Goal: Task Accomplishment & Management: Use online tool/utility

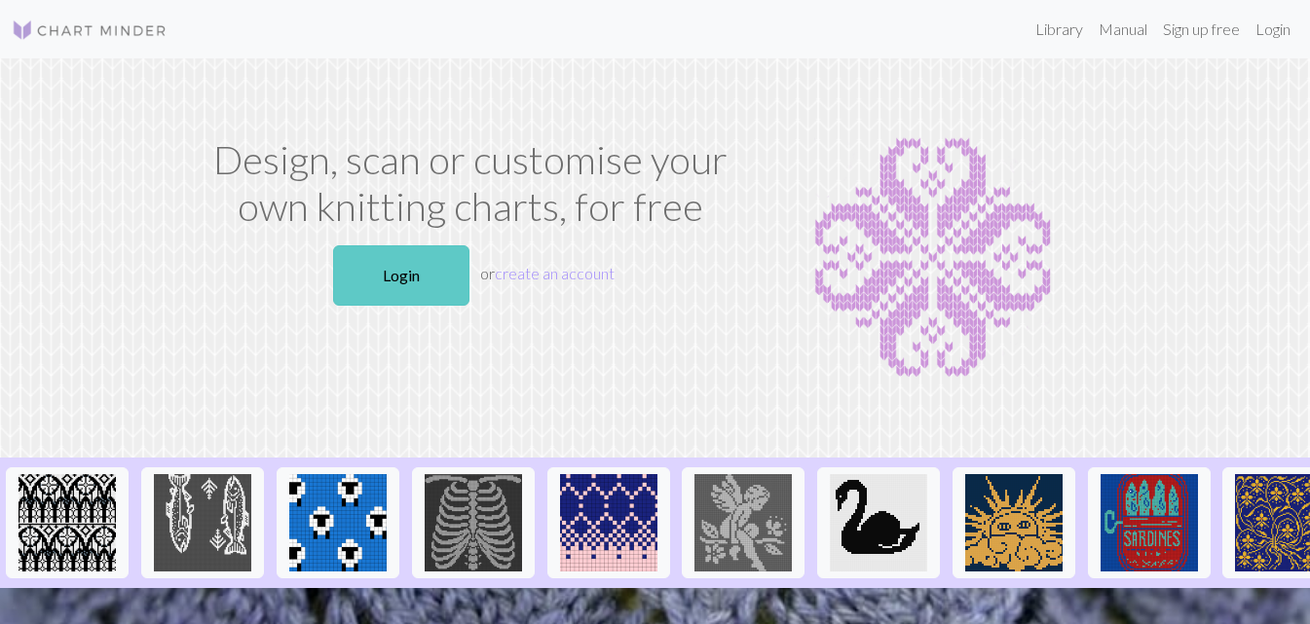
click at [429, 294] on link "Login" at bounding box center [401, 275] width 136 height 60
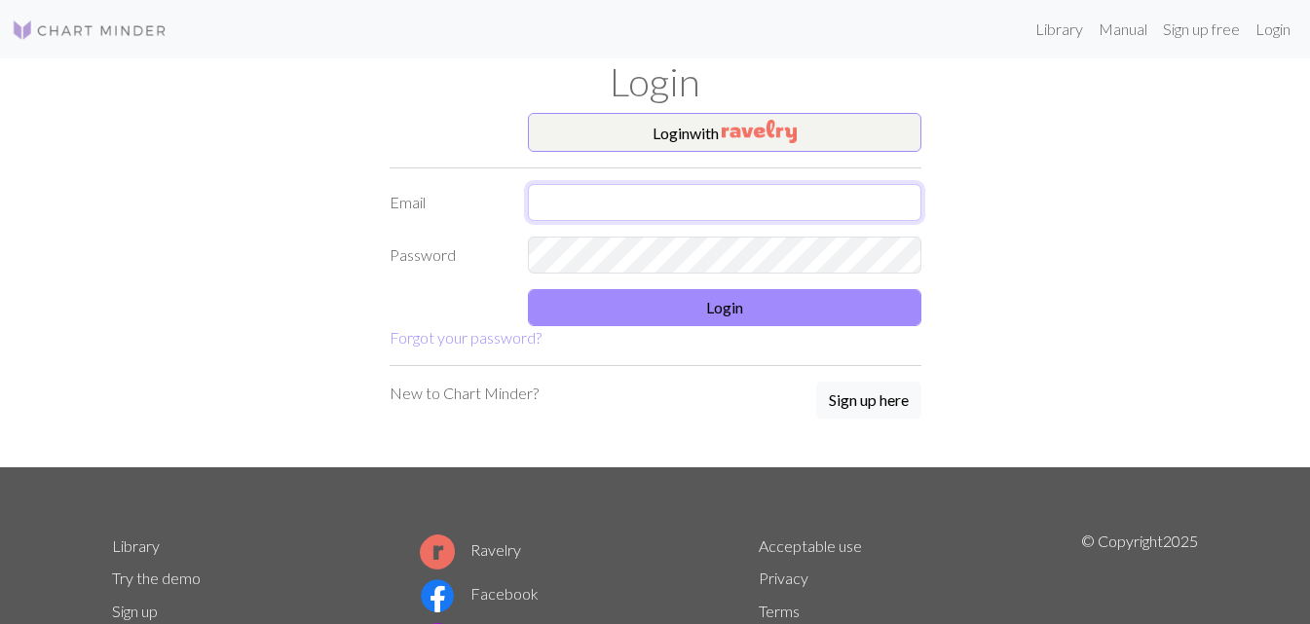
click at [563, 190] on input "text" at bounding box center [725, 202] width 394 height 37
click at [566, 202] on input "[EMAIL_ADDRESS][DOMAIN_NAME]" at bounding box center [725, 202] width 394 height 37
type input "[EMAIL_ADDRESS][DOMAIN_NAME]"
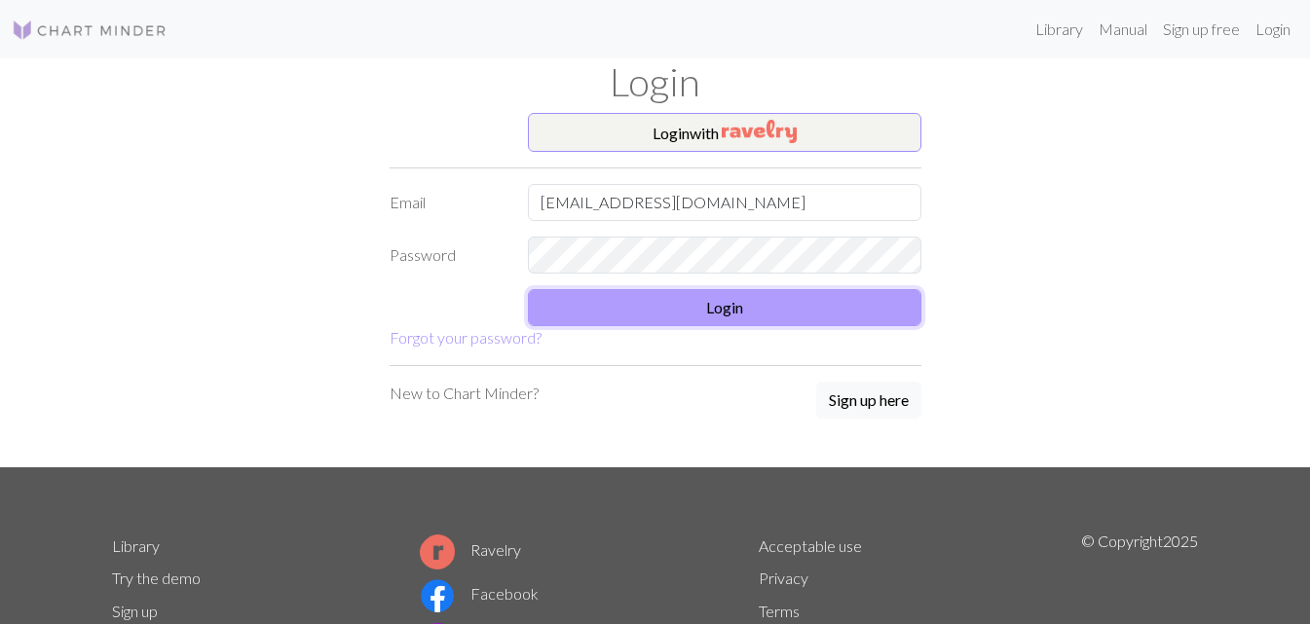
click at [692, 302] on button "Login" at bounding box center [725, 307] width 394 height 37
click at [683, 299] on button "Login" at bounding box center [725, 307] width 394 height 37
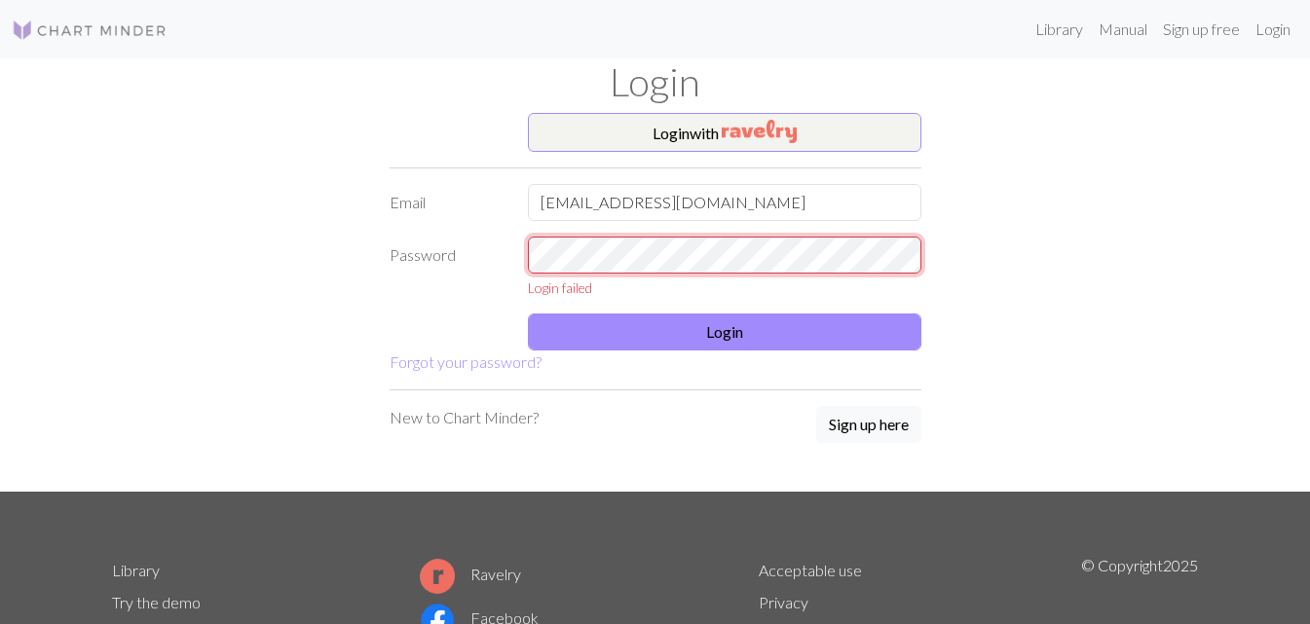
click at [390, 260] on div "Password Login failed" at bounding box center [655, 267] width 555 height 61
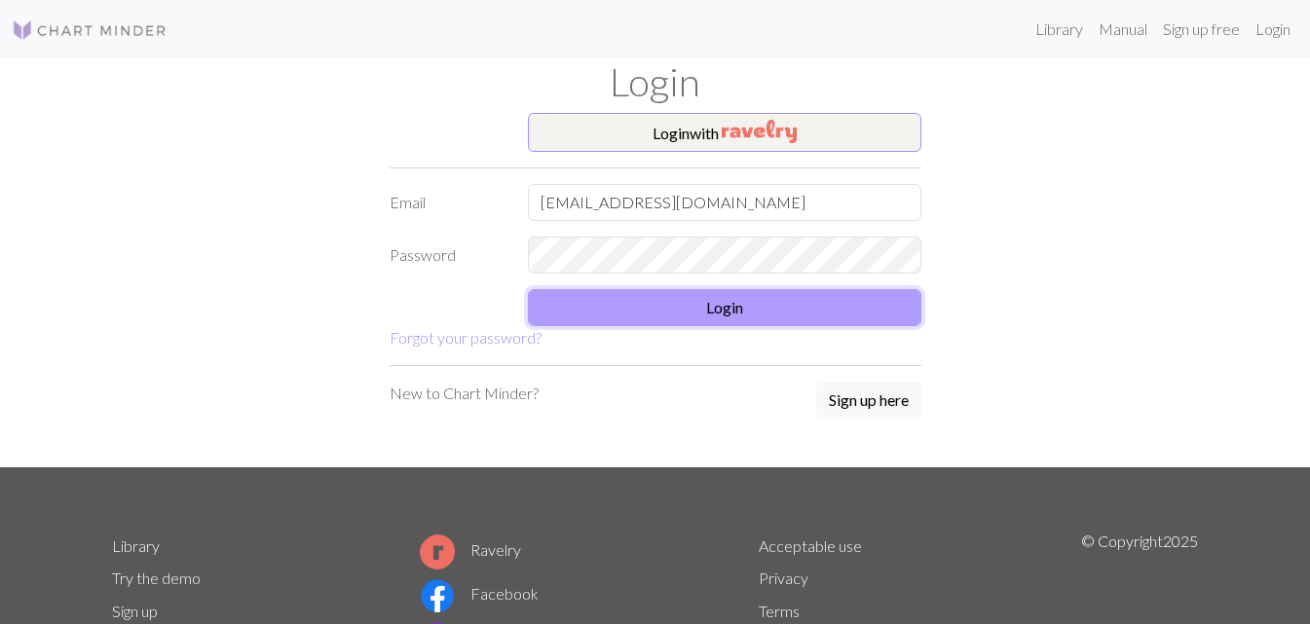
click at [724, 305] on button "Login" at bounding box center [725, 307] width 394 height 37
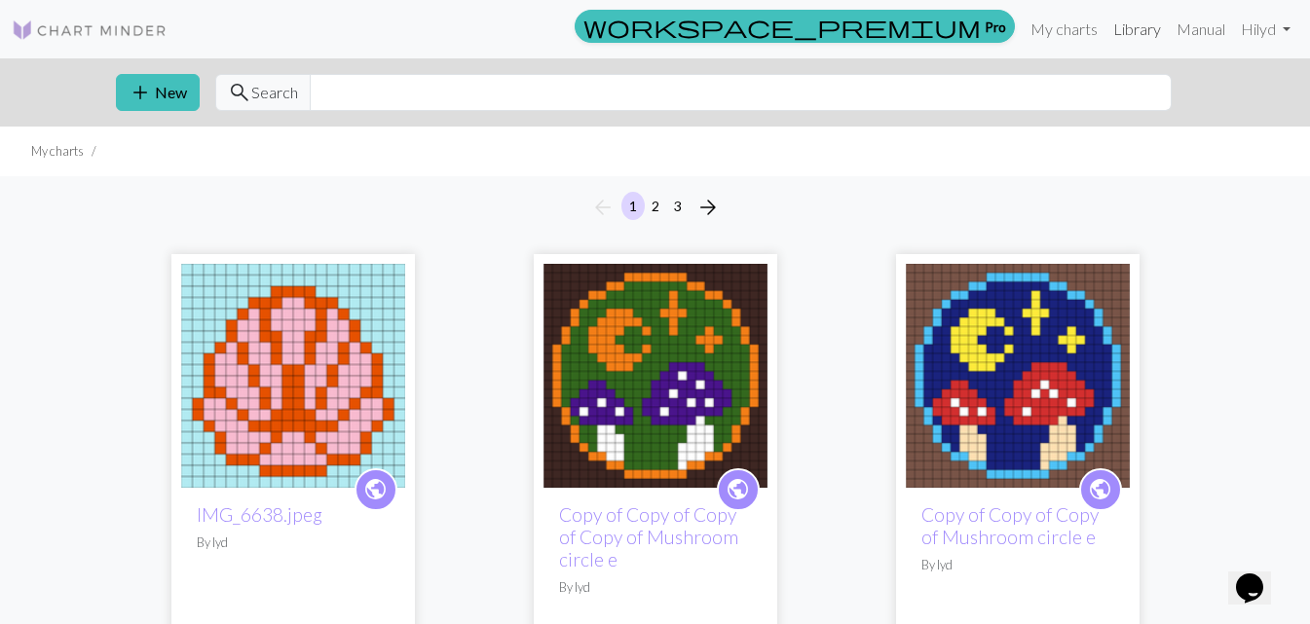
click at [1144, 25] on link "Library" at bounding box center [1137, 29] width 63 height 39
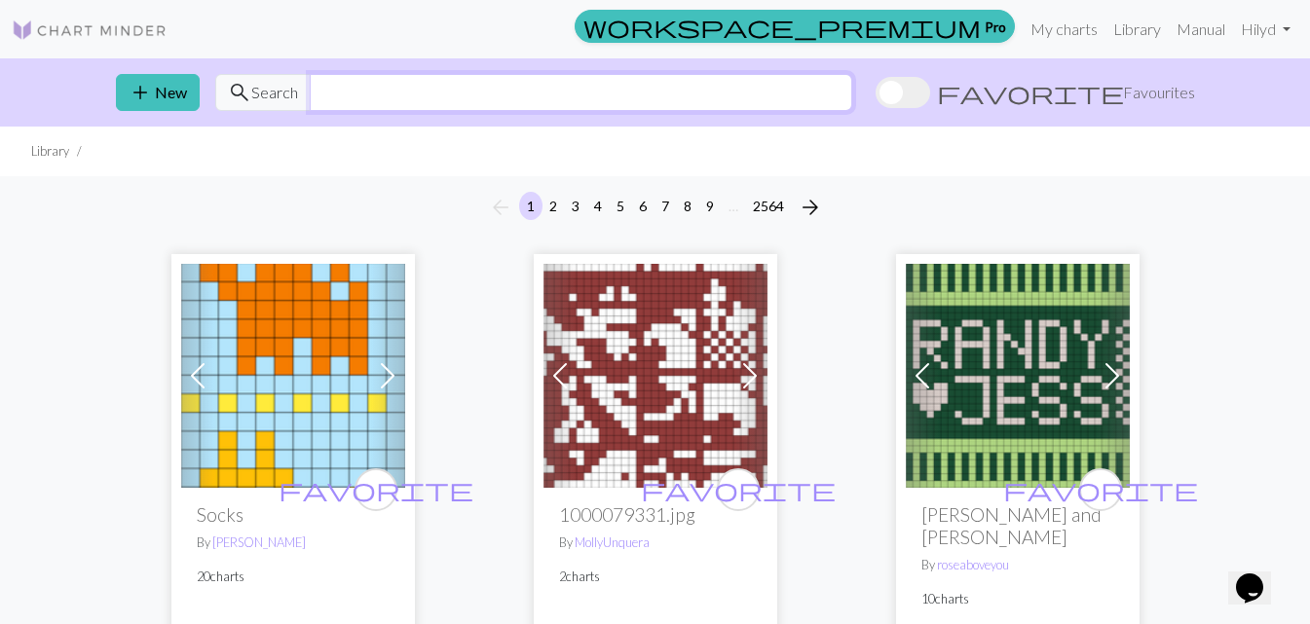
click at [472, 80] on input "text" at bounding box center [581, 92] width 543 height 37
type input "acorn"
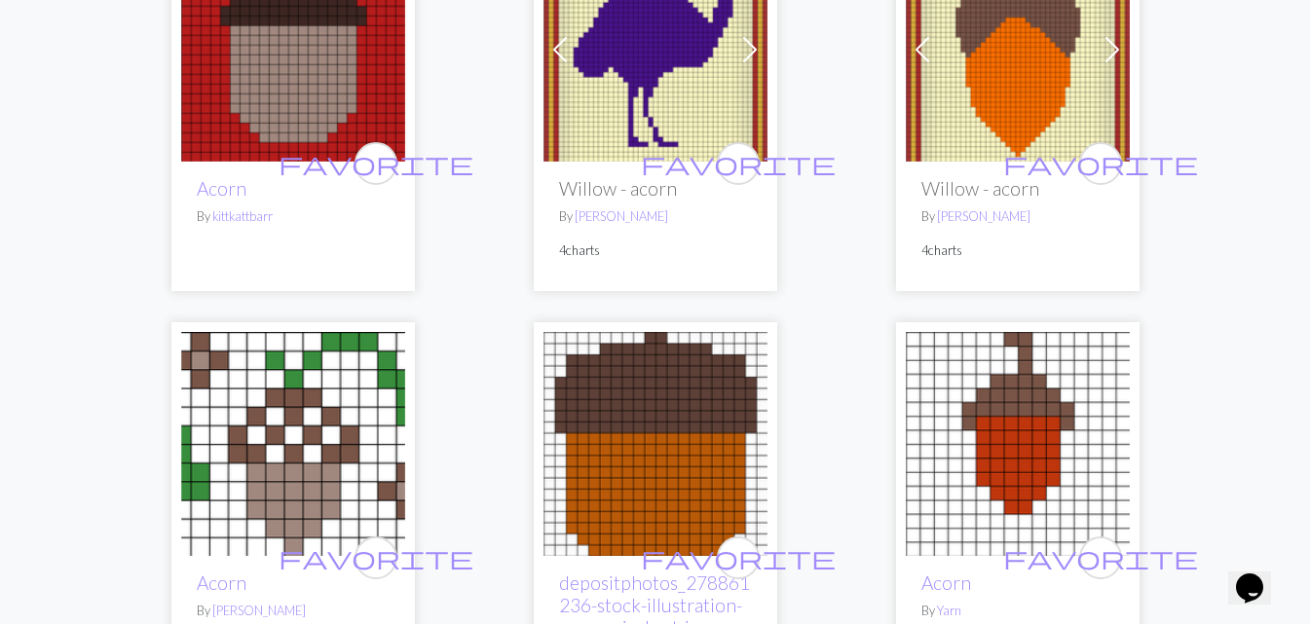
scroll to position [1040, 0]
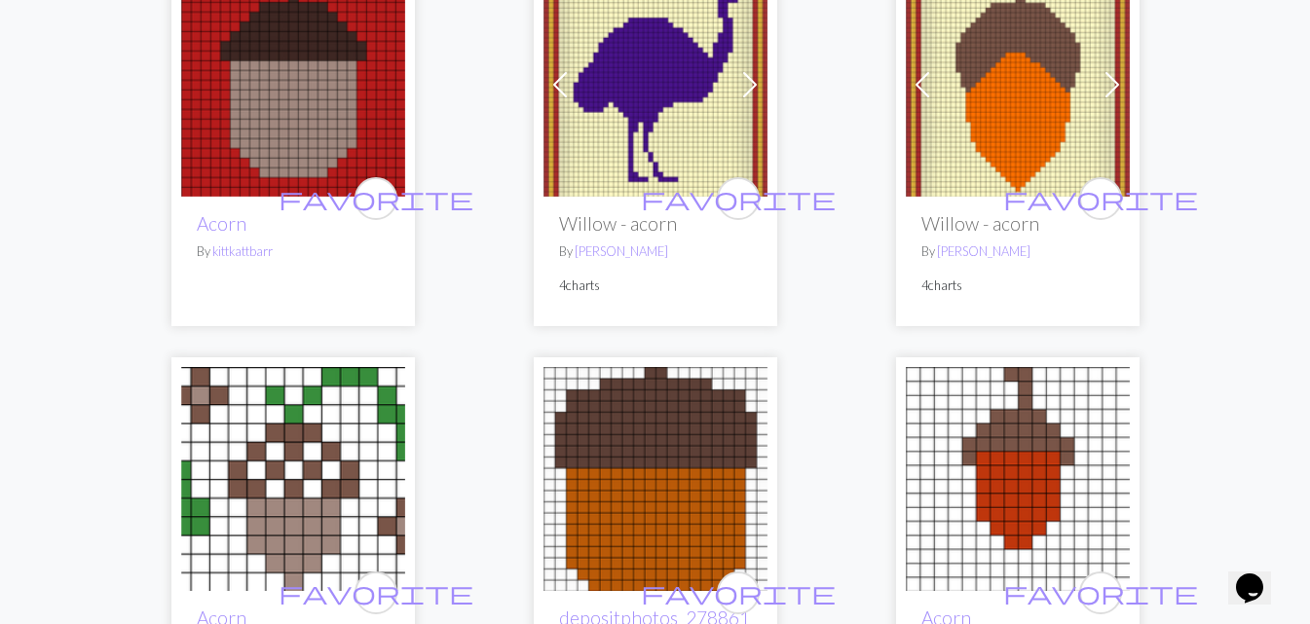
click at [266, 97] on img at bounding box center [293, 85] width 224 height 224
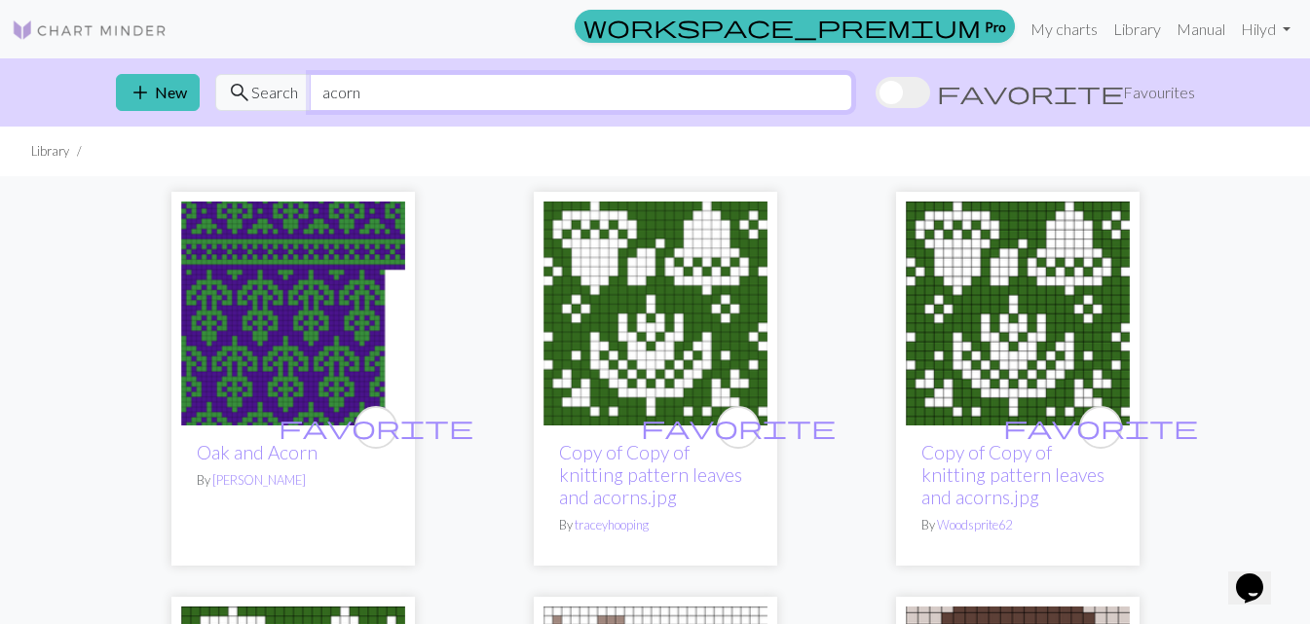
drag, startPoint x: 553, startPoint y: 83, endPoint x: 264, endPoint y: 83, distance: 289.3
click at [264, 83] on div "search Search acorn" at bounding box center [533, 92] width 637 height 37
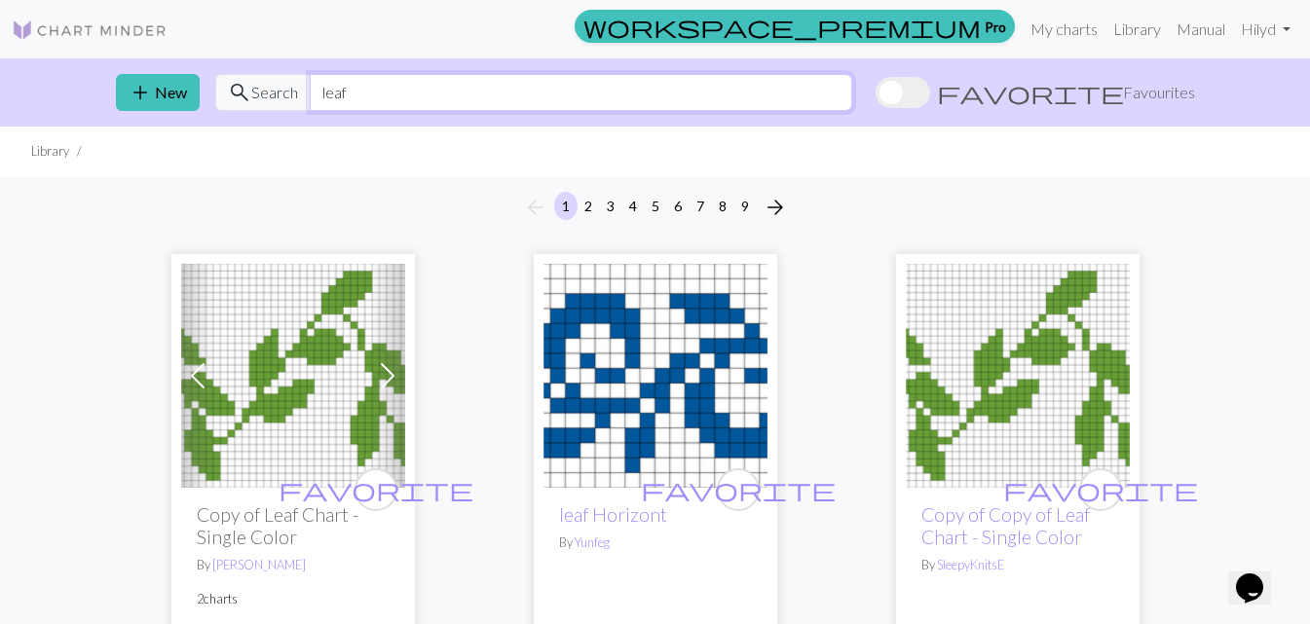
drag, startPoint x: 356, startPoint y: 93, endPoint x: 270, endPoint y: 94, distance: 85.7
click at [271, 96] on div "search Search leaf" at bounding box center [533, 92] width 637 height 37
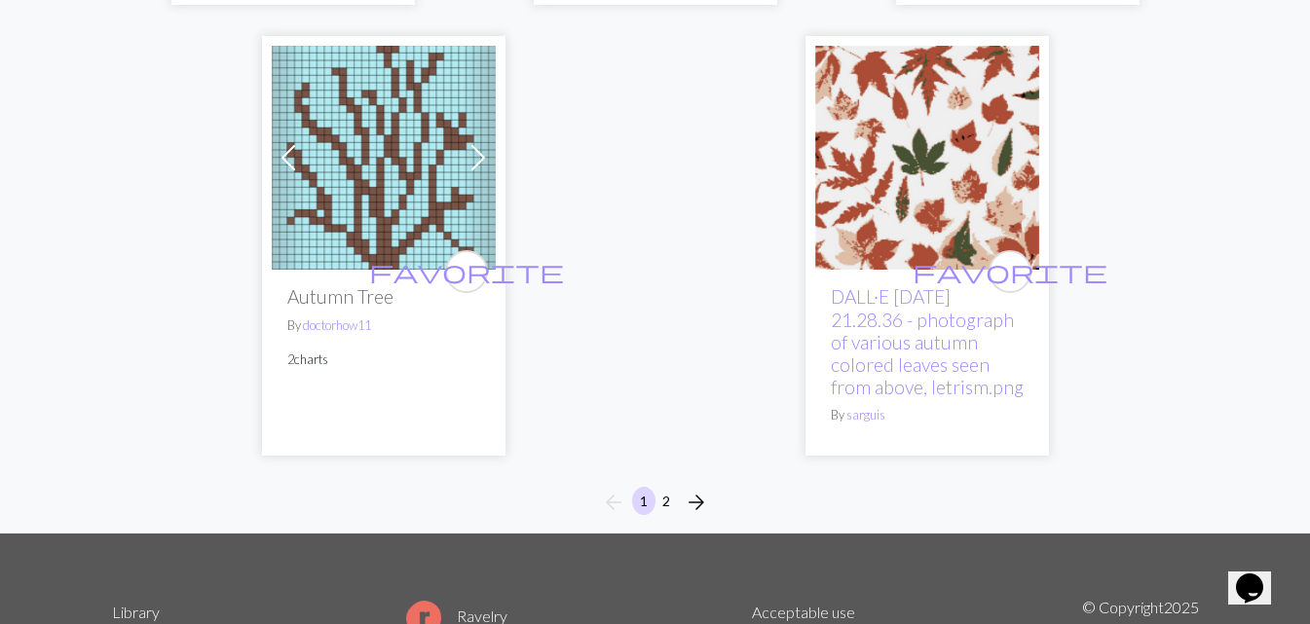
scroll to position [6706, 0]
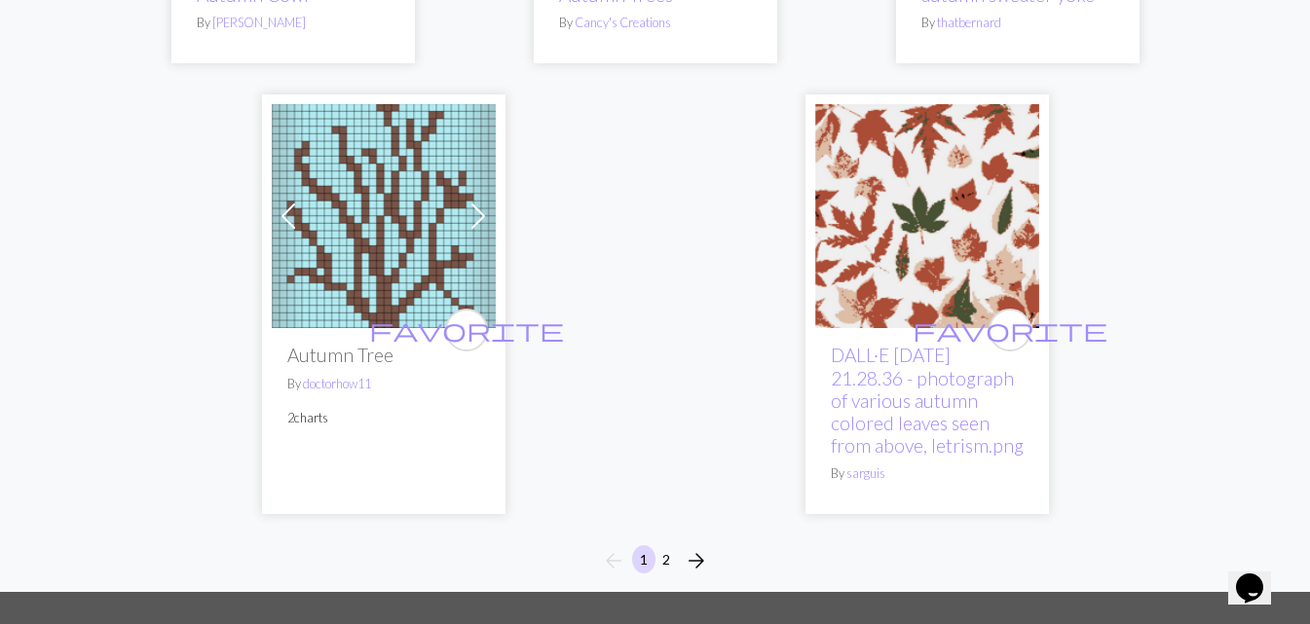
type input "autumn"
click at [674, 574] on button "2" at bounding box center [666, 559] width 23 height 28
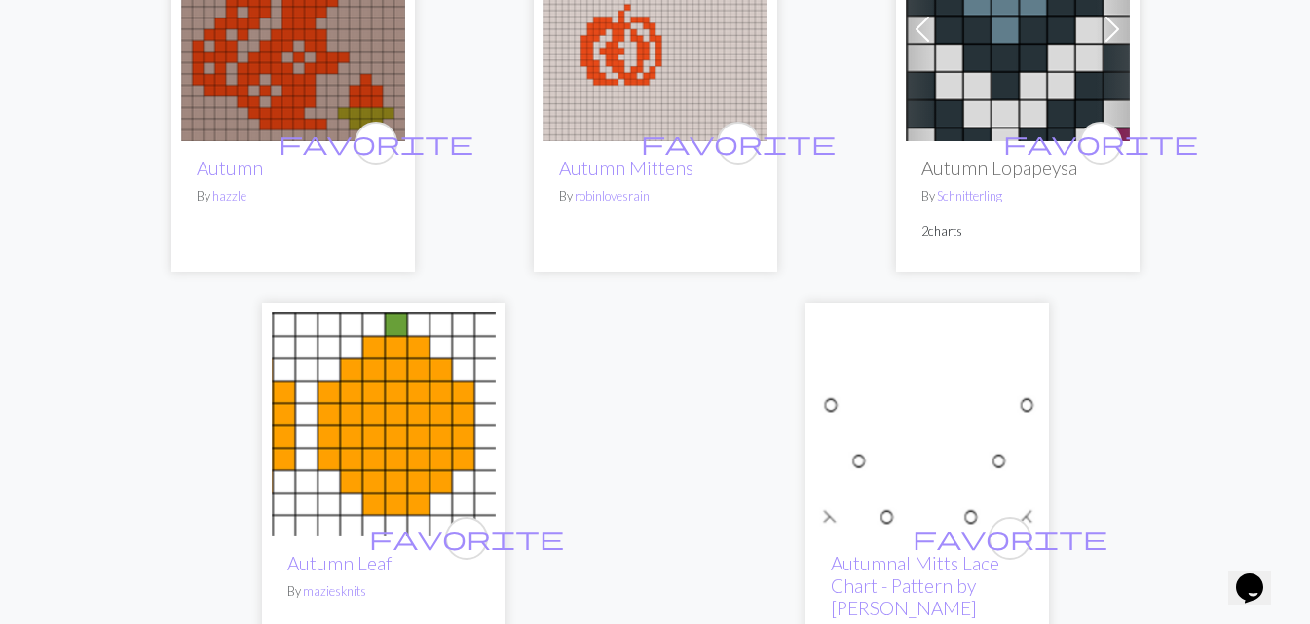
scroll to position [2727, 0]
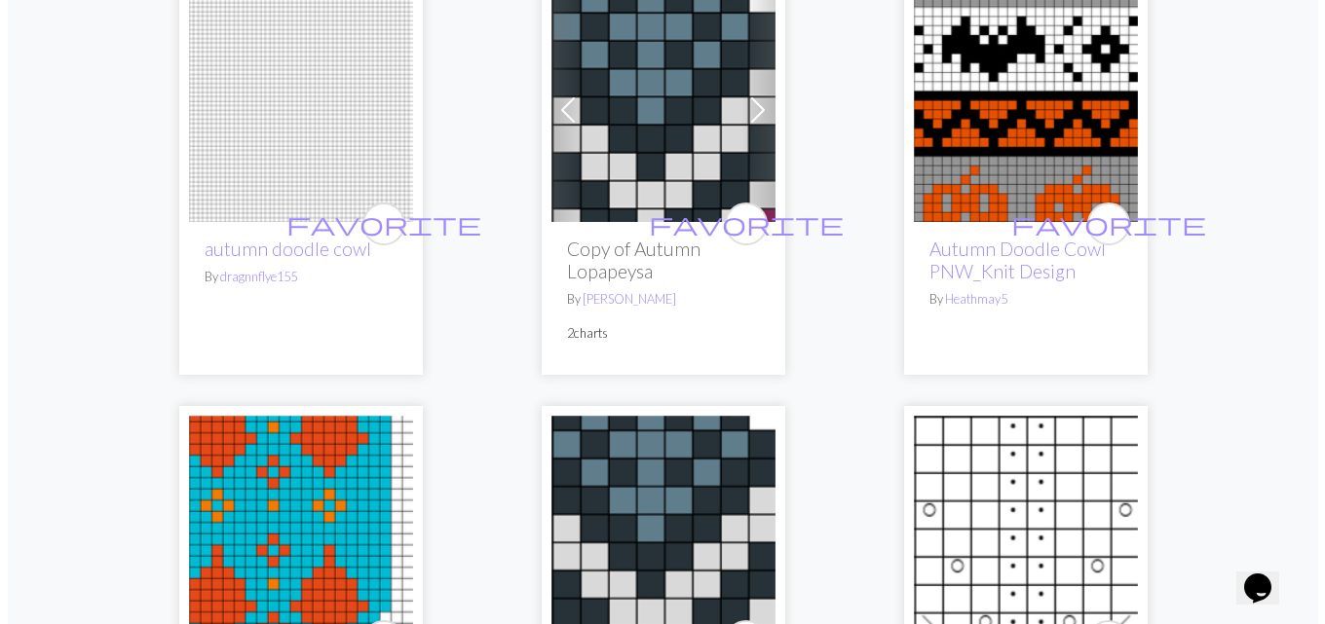
scroll to position [0, 0]
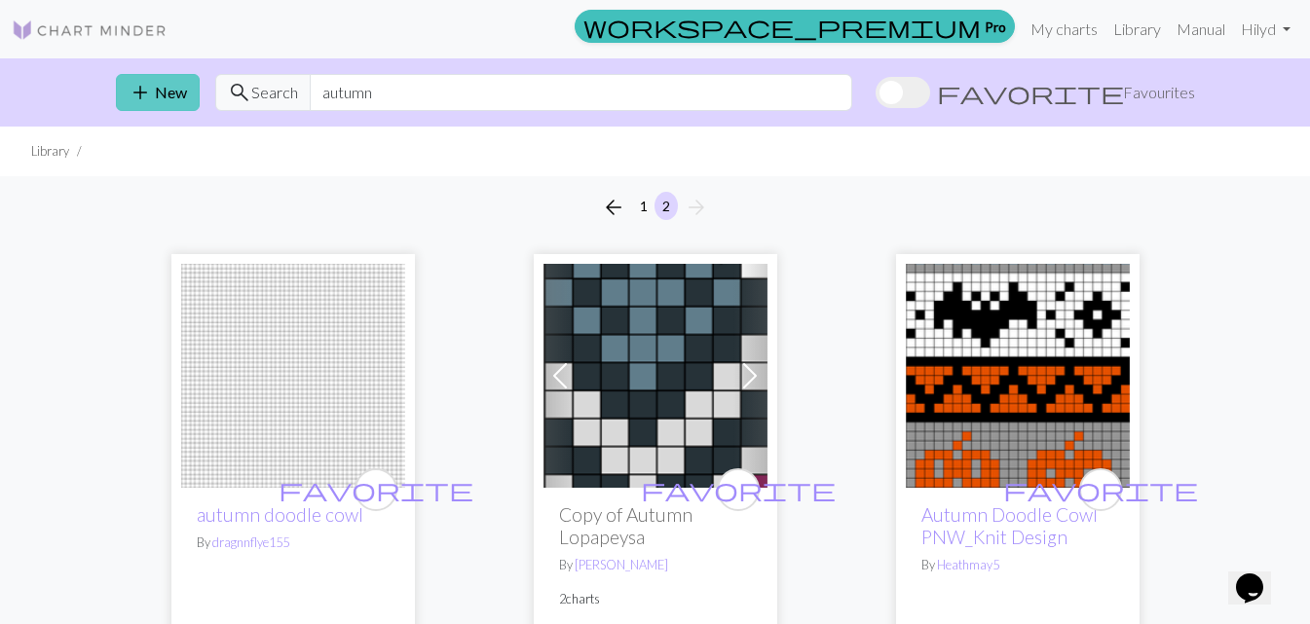
click at [147, 84] on span "add" at bounding box center [140, 92] width 23 height 27
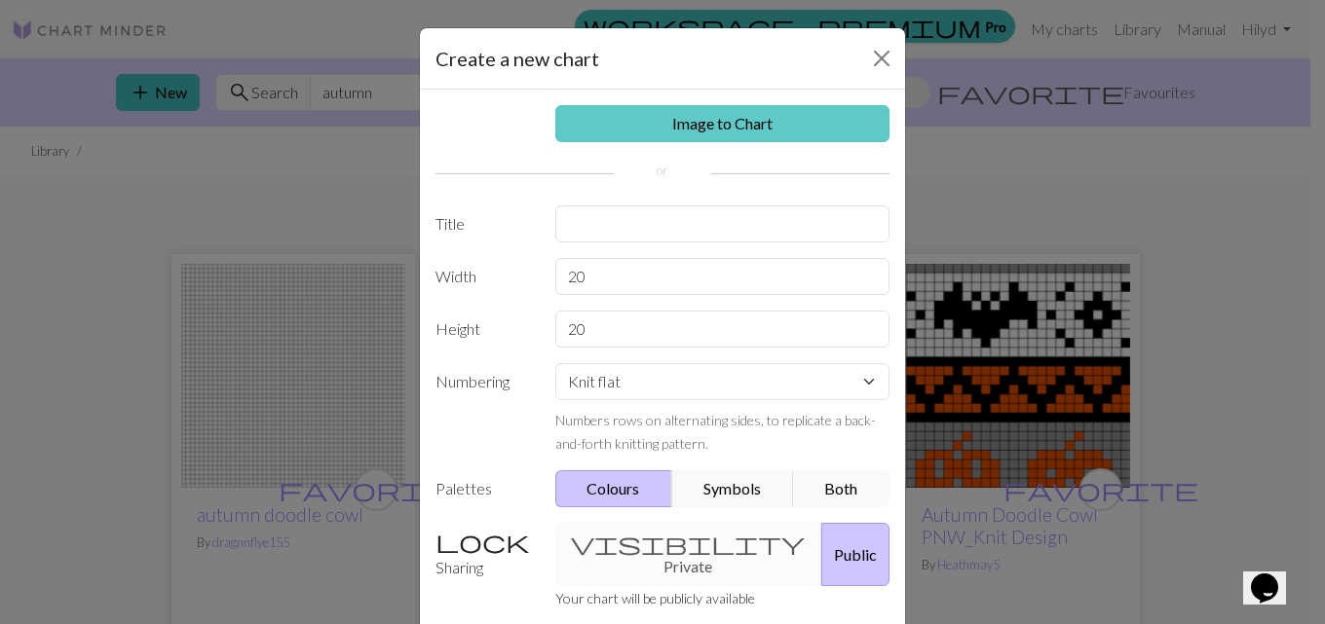
click at [634, 107] on link "Image to Chart" at bounding box center [722, 123] width 335 height 37
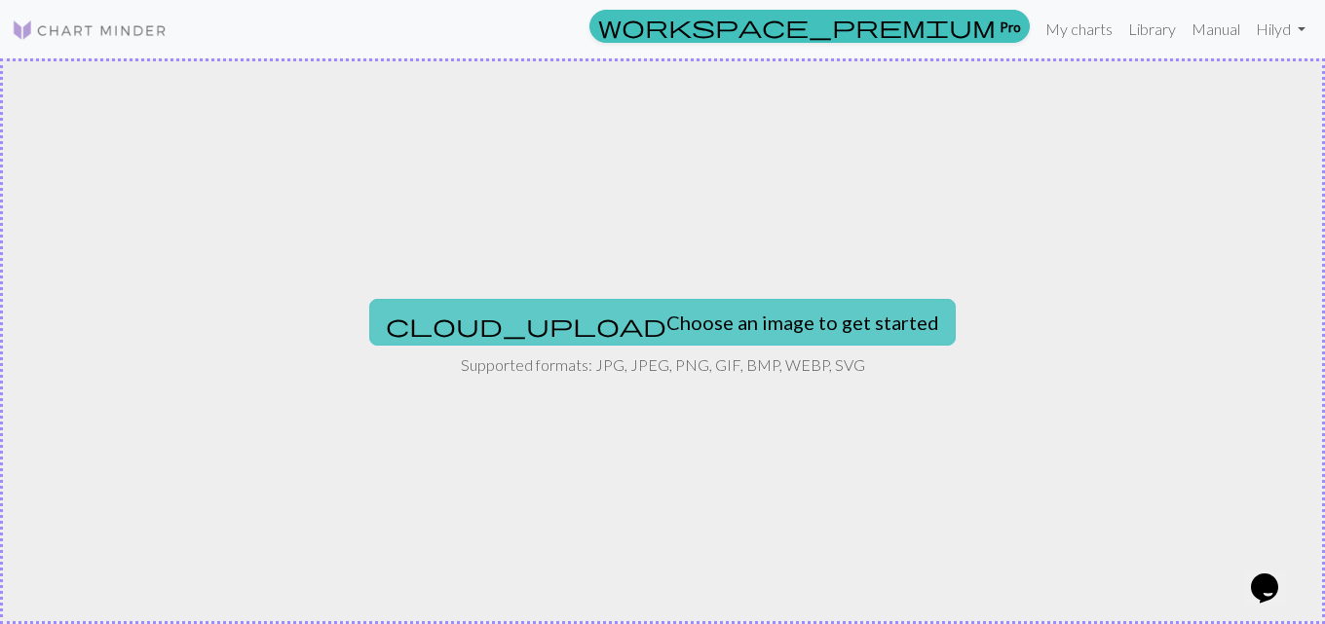
click at [616, 331] on button "cloud_upload Choose an image to get started" at bounding box center [662, 322] width 586 height 47
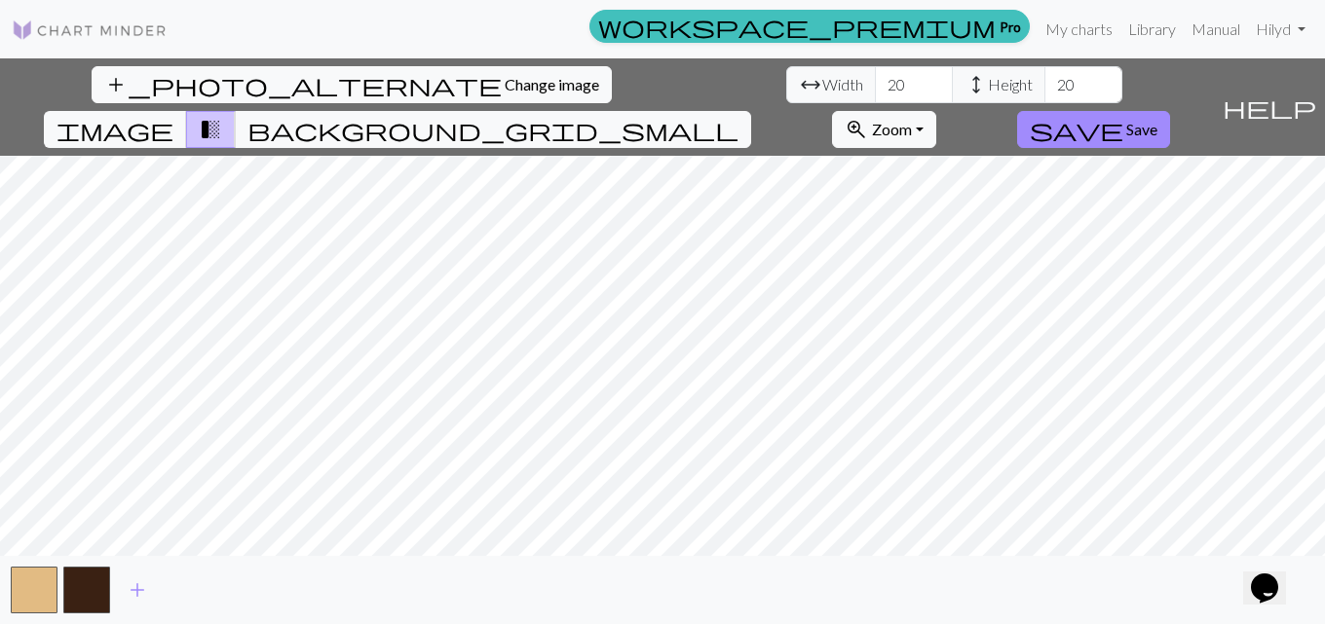
click at [422, 89] on div "add_photo_alternate Change image arrow_range Width 20 height Height 20 image tr…" at bounding box center [662, 341] width 1325 height 566
click at [899, 573] on div "add_photo_alternate Change image arrow_range Width 20 height Height 20 image tr…" at bounding box center [662, 341] width 1325 height 566
click at [936, 111] on button "zoom_in Zoom Zoom" at bounding box center [884, 129] width 104 height 37
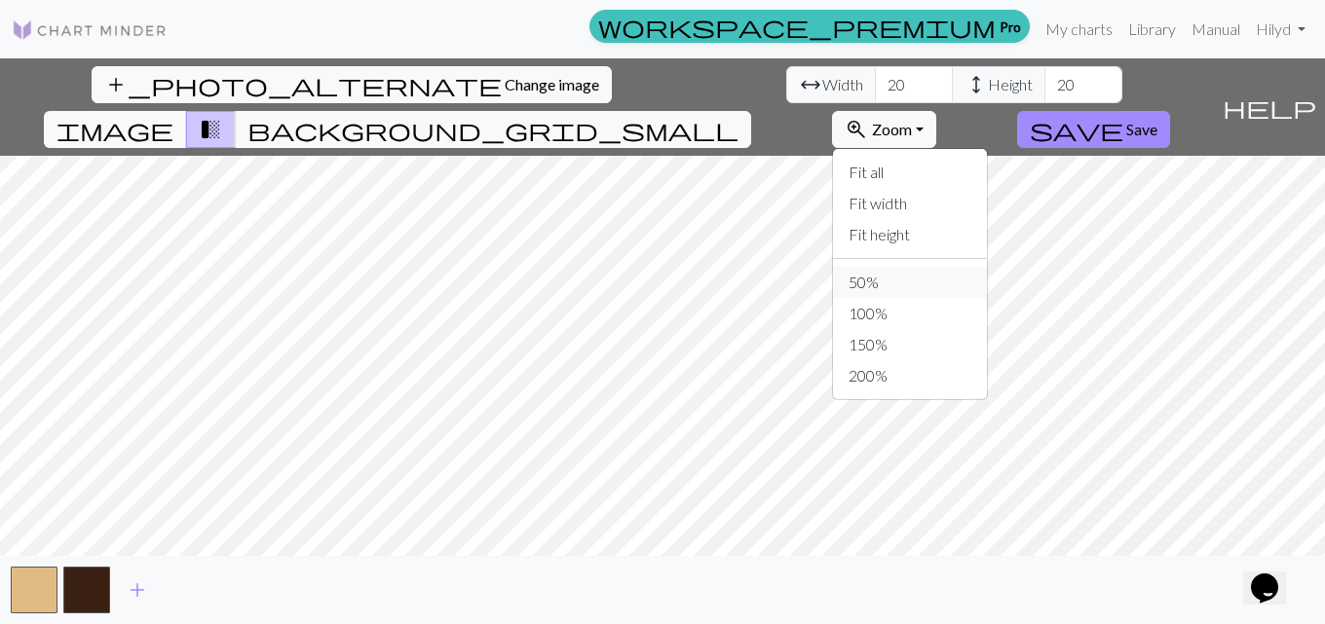
click at [987, 267] on button "50%" at bounding box center [910, 282] width 154 height 31
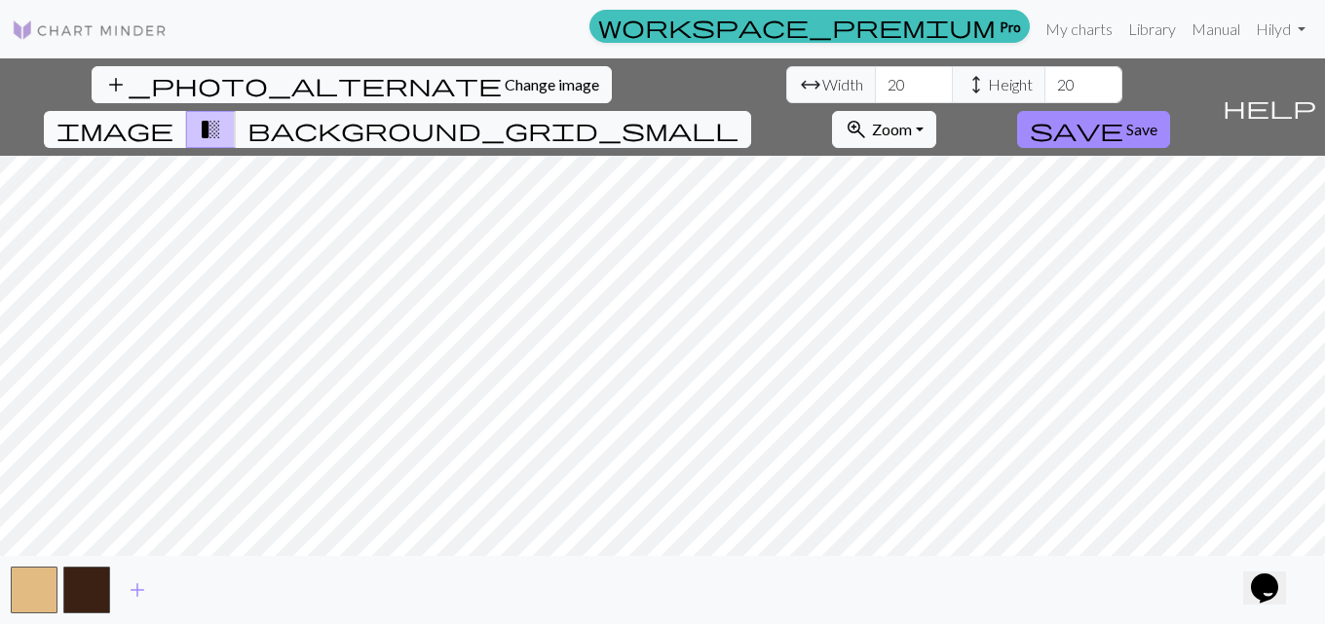
click at [187, 111] on button "image" at bounding box center [115, 129] width 143 height 37
click at [868, 87] on div "add_photo_alternate Change image arrow_range Width 20 height Height 20 image tr…" at bounding box center [607, 106] width 1214 height 97
click at [751, 111] on button "background_grid_small" at bounding box center [493, 129] width 516 height 37
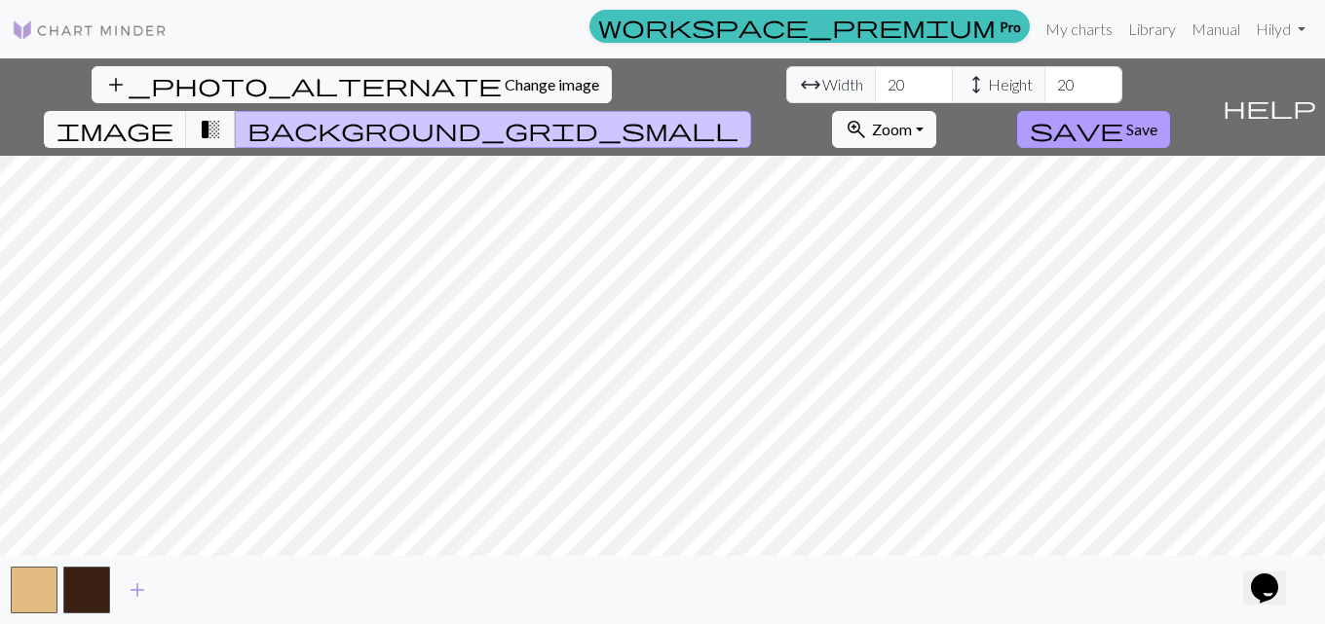
click at [1170, 111] on button "save Save" at bounding box center [1093, 129] width 153 height 37
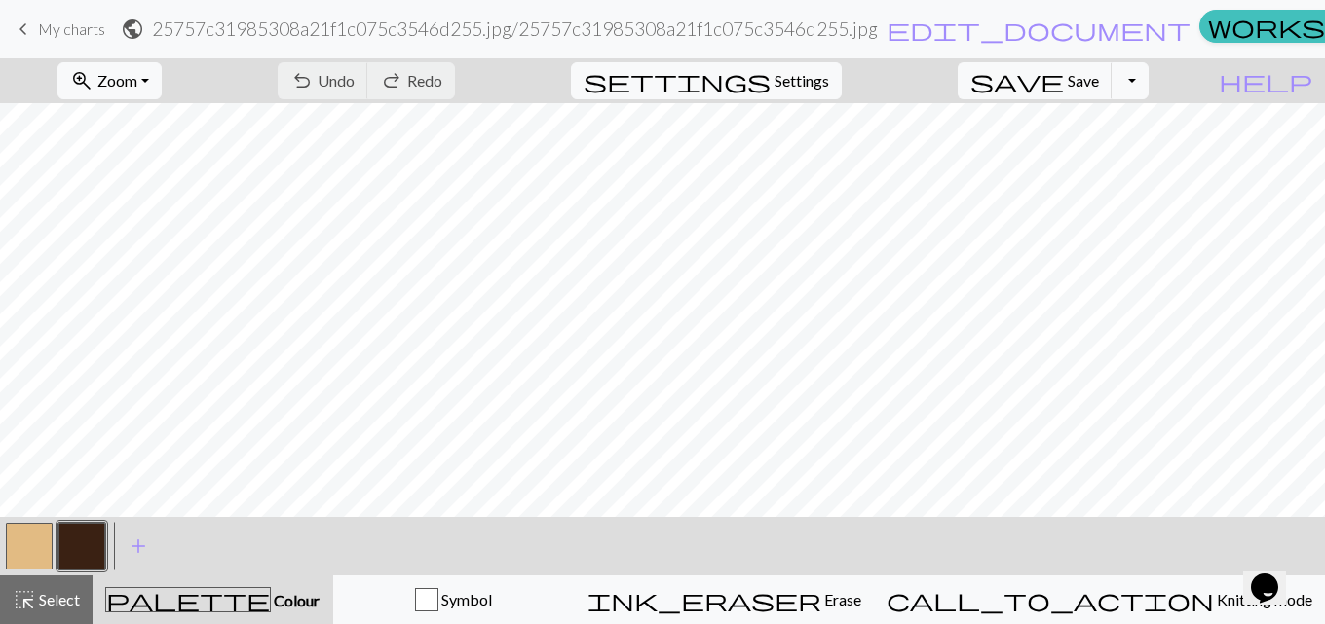
click at [40, 548] on button "button" at bounding box center [29, 546] width 47 height 47
click at [92, 567] on button "button" at bounding box center [81, 546] width 47 height 47
click at [19, 563] on button "button" at bounding box center [29, 546] width 47 height 47
click at [86, 550] on button "button" at bounding box center [81, 546] width 47 height 47
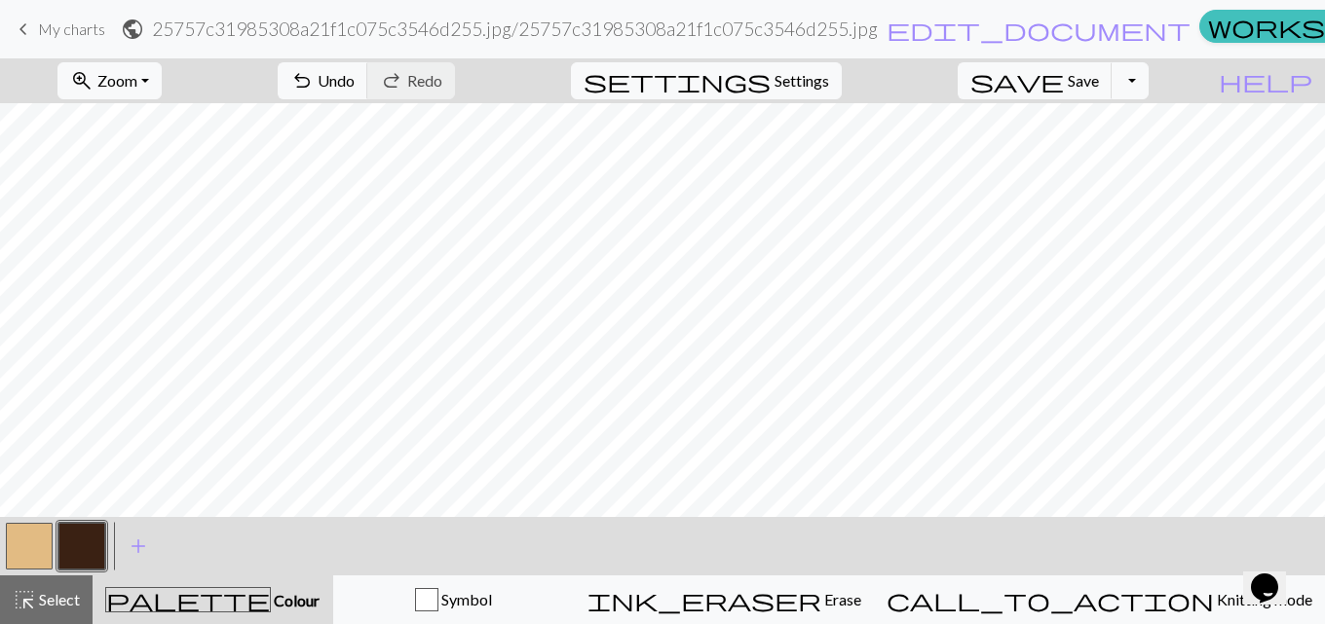
click at [9, 547] on button "button" at bounding box center [29, 546] width 47 height 47
click at [135, 553] on span "add" at bounding box center [138, 546] width 23 height 27
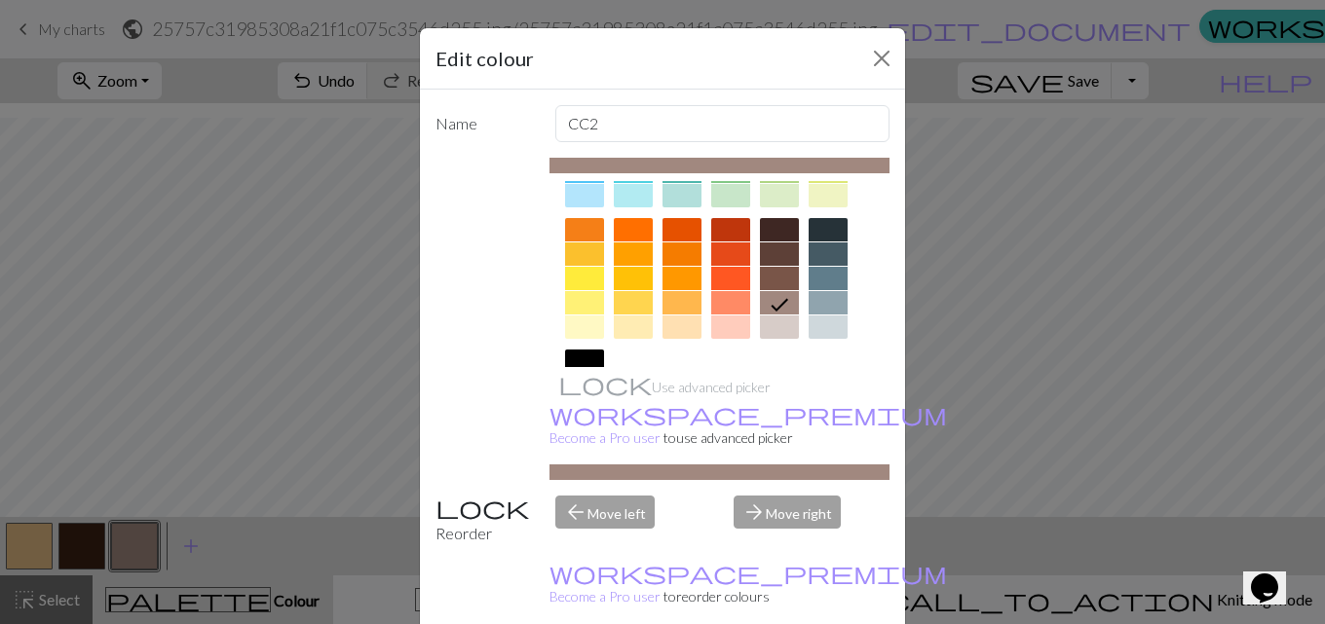
scroll to position [292, 0]
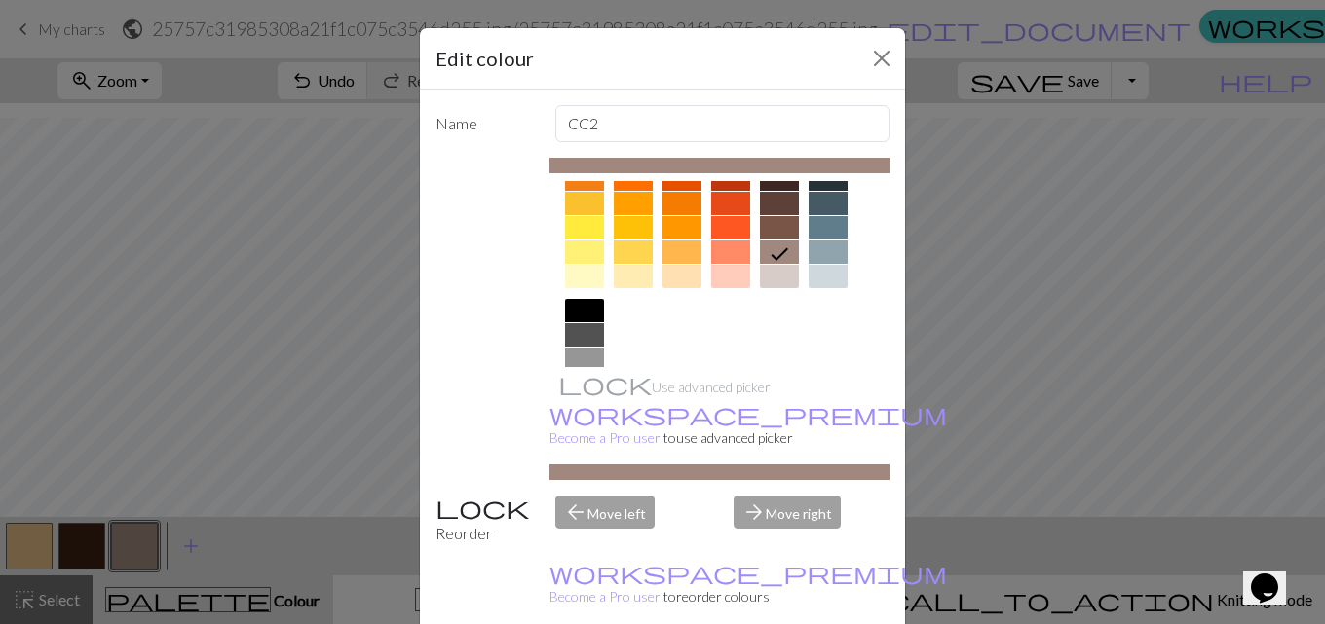
click at [674, 201] on div at bounding box center [681, 203] width 39 height 23
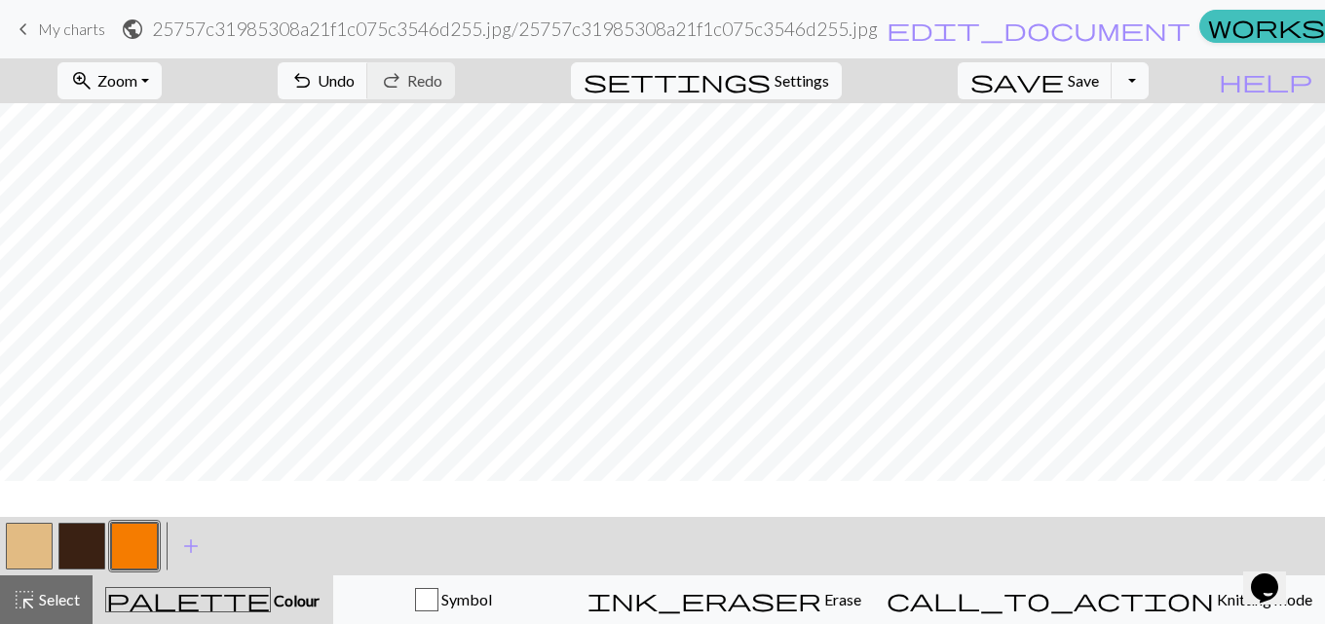
scroll to position [0, 0]
click at [98, 544] on button "button" at bounding box center [81, 546] width 47 height 47
click at [94, 79] on span "zoom_in" at bounding box center [81, 80] width 23 height 27
click at [173, 119] on button "Fit all" at bounding box center [135, 123] width 154 height 31
click at [35, 541] on button "button" at bounding box center [29, 546] width 47 height 47
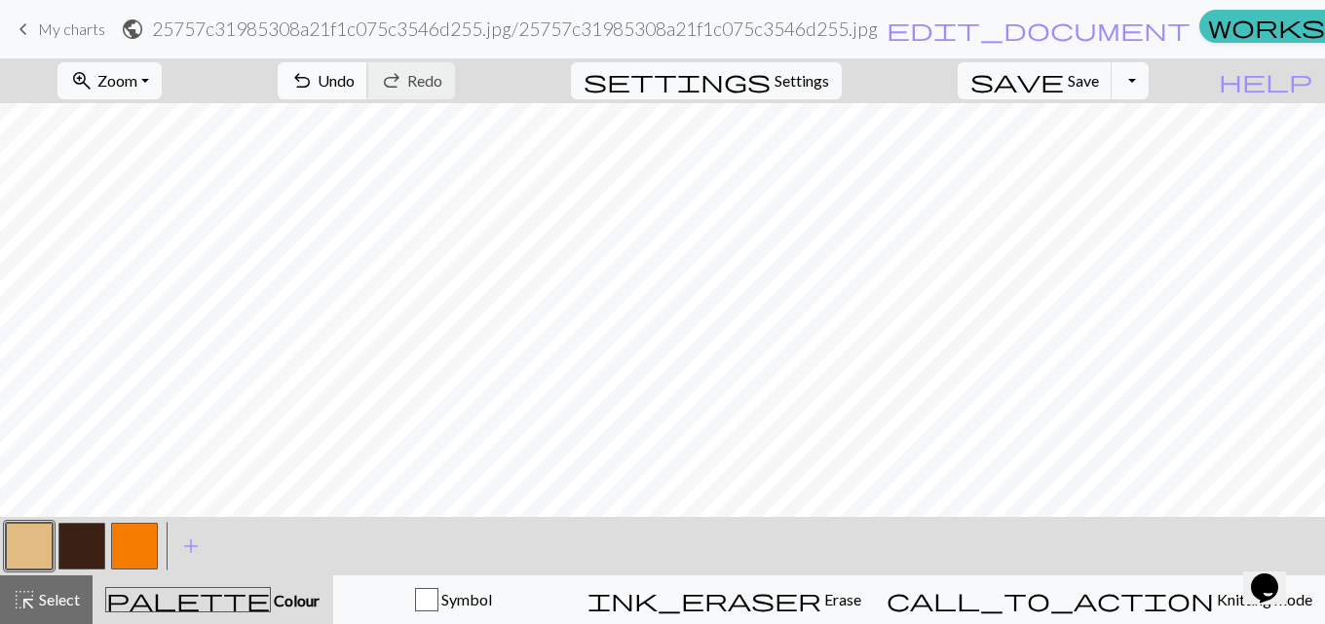
click at [314, 75] on span "undo" at bounding box center [301, 80] width 23 height 27
click at [192, 540] on span "add" at bounding box center [190, 546] width 23 height 27
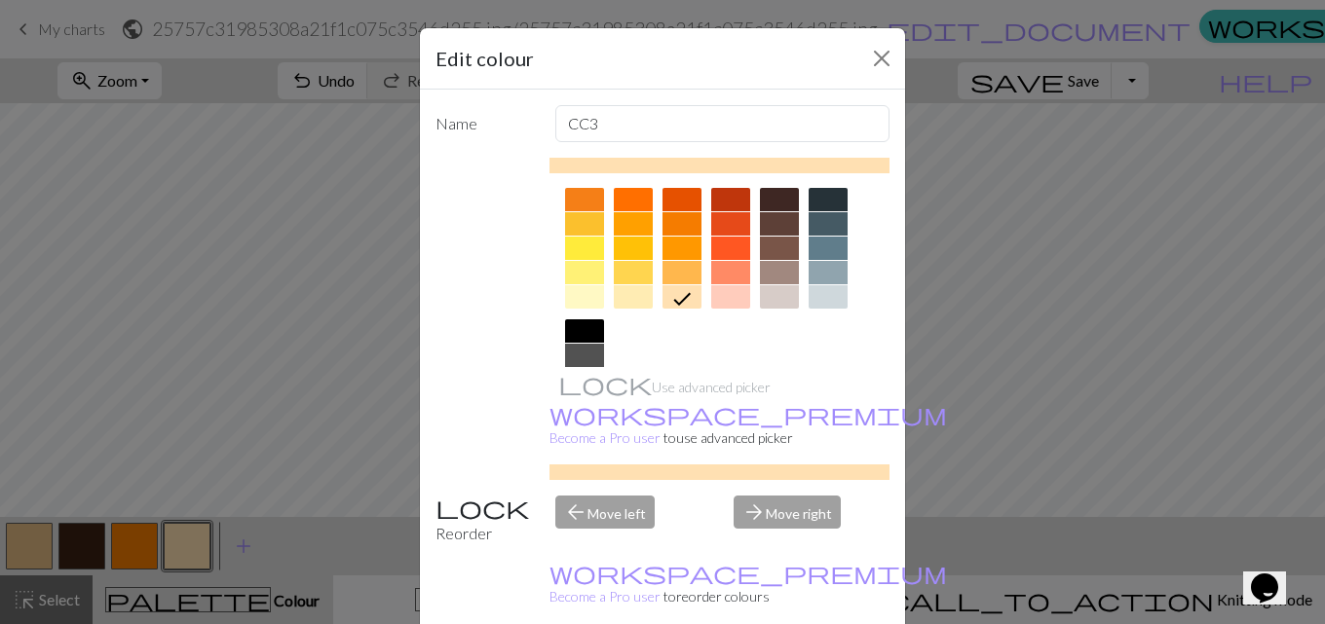
scroll to position [292, 0]
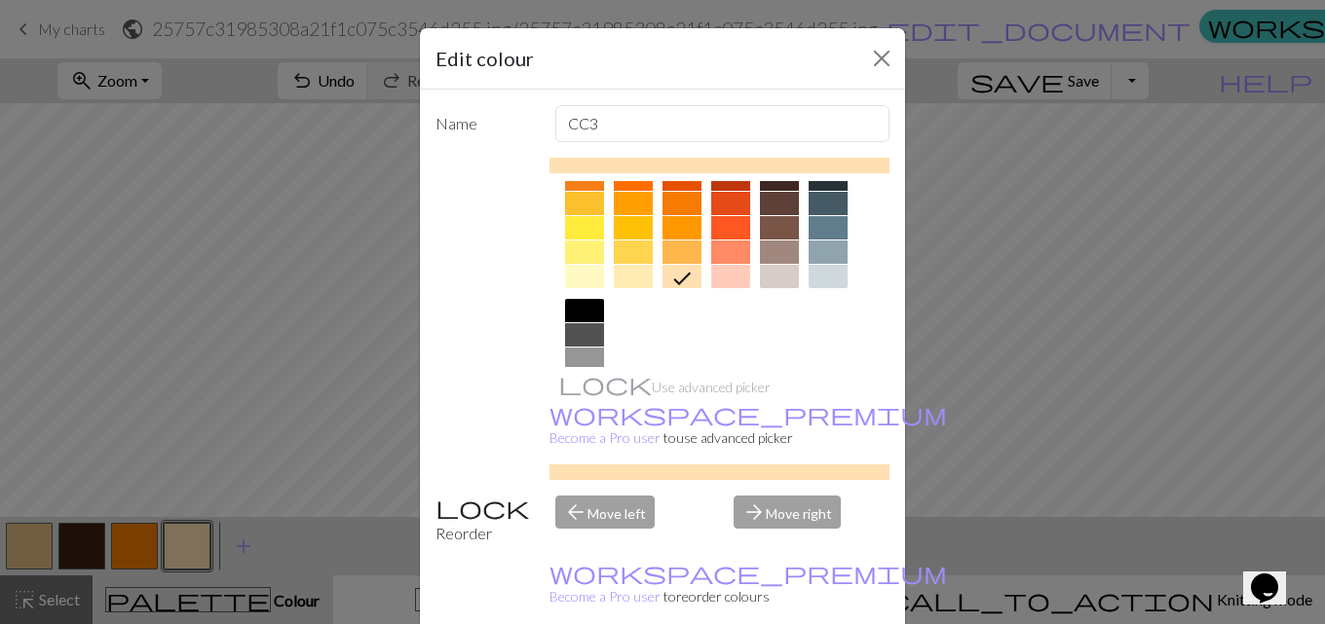
click at [555, 314] on div at bounding box center [719, 162] width 341 height 547
click at [577, 312] on div at bounding box center [584, 310] width 39 height 23
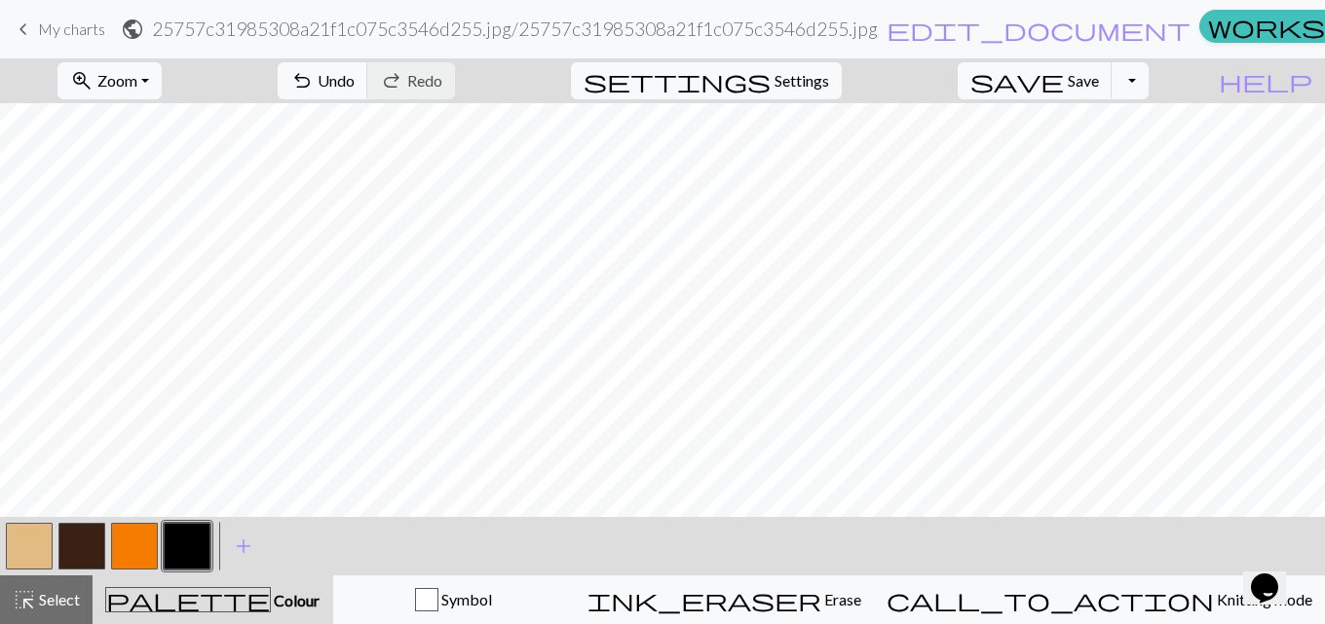
click at [172, 542] on button "button" at bounding box center [187, 546] width 47 height 47
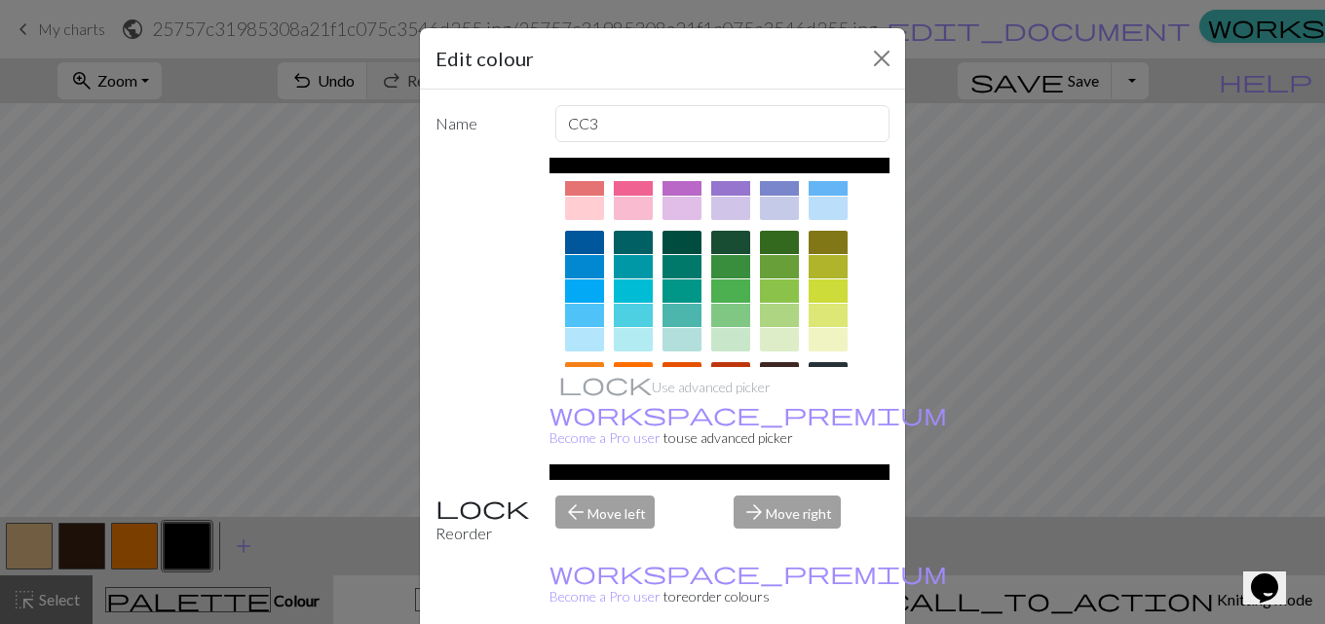
scroll to position [195, 0]
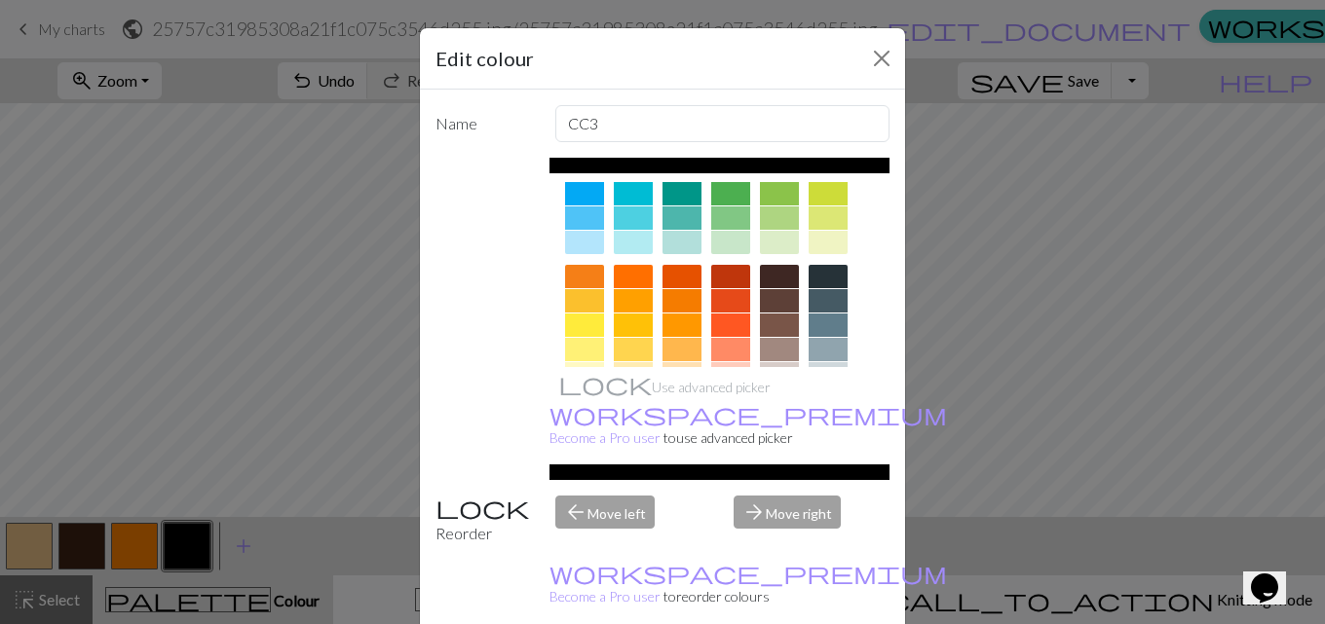
click at [714, 300] on div at bounding box center [730, 300] width 39 height 23
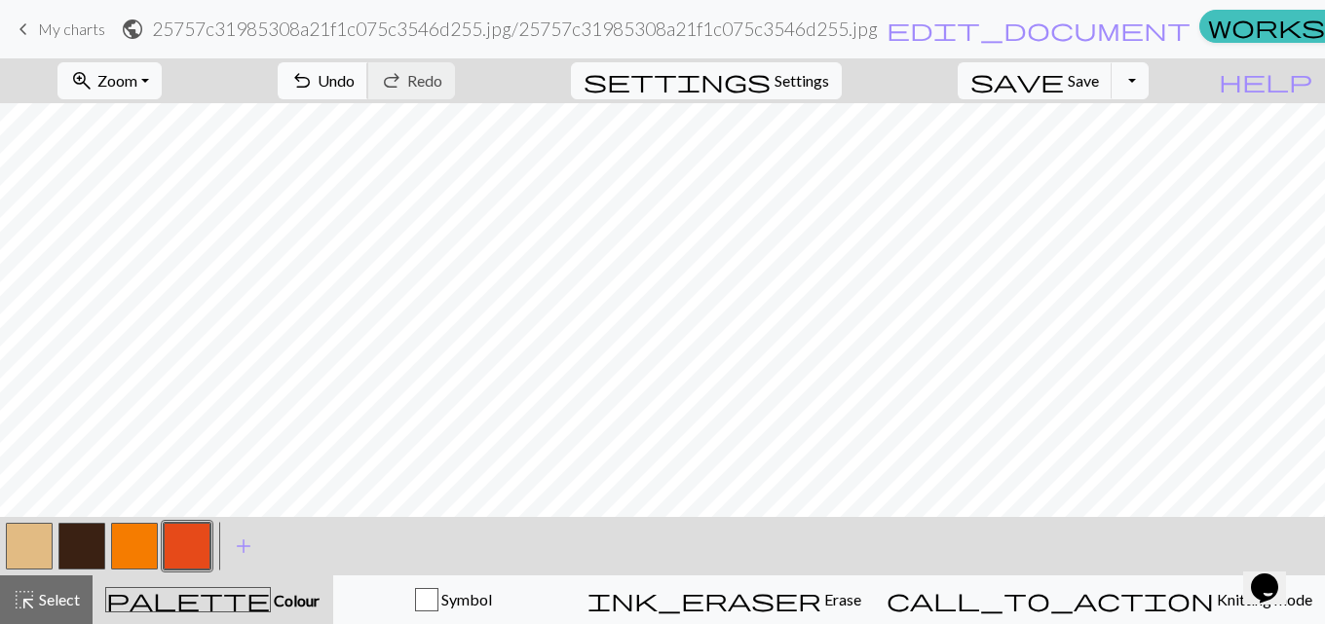
click at [355, 86] on span "Undo" at bounding box center [336, 80] width 37 height 19
click at [355, 76] on span "Undo" at bounding box center [336, 80] width 37 height 19
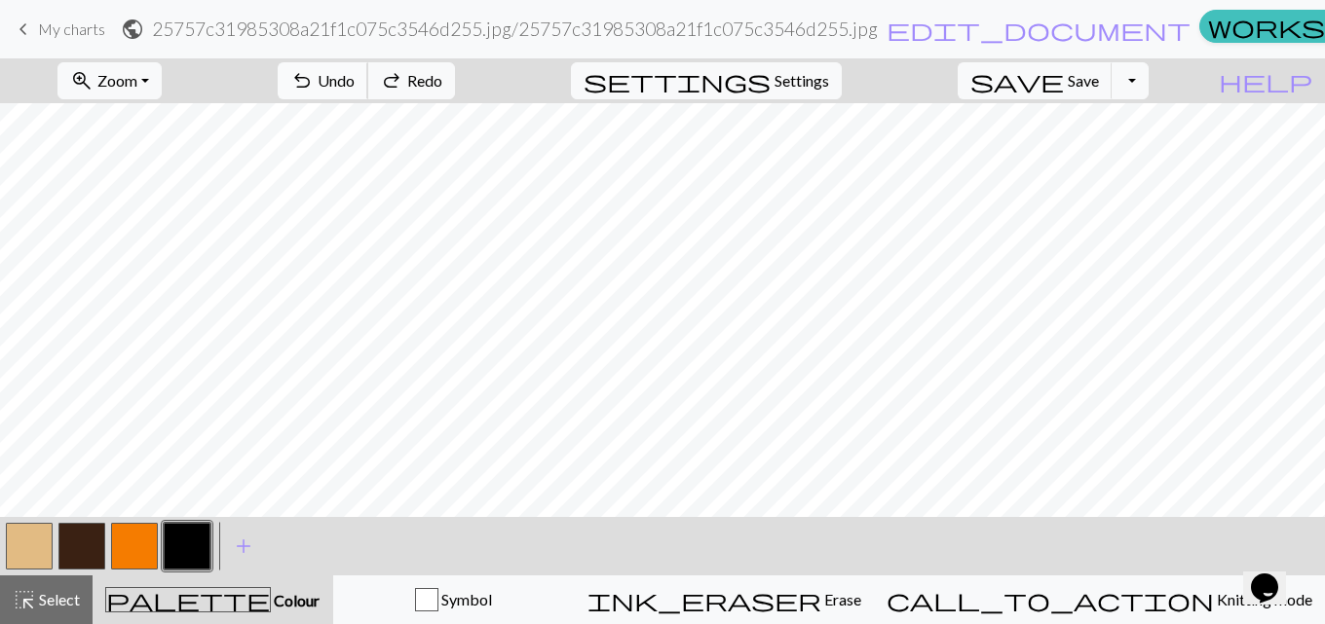
click at [355, 76] on span "Undo" at bounding box center [336, 80] width 37 height 19
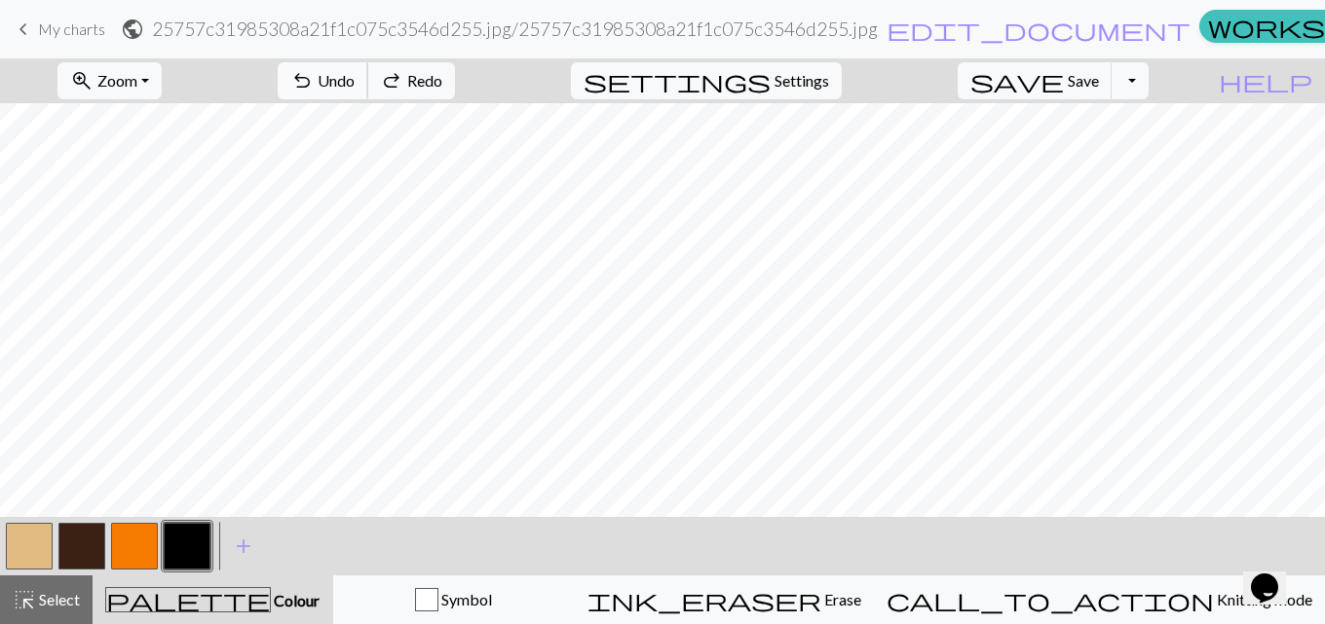
click at [355, 76] on span "Undo" at bounding box center [336, 80] width 37 height 19
click at [45, 545] on button "button" at bounding box center [29, 546] width 47 height 47
click at [39, 544] on button "button" at bounding box center [29, 546] width 47 height 47
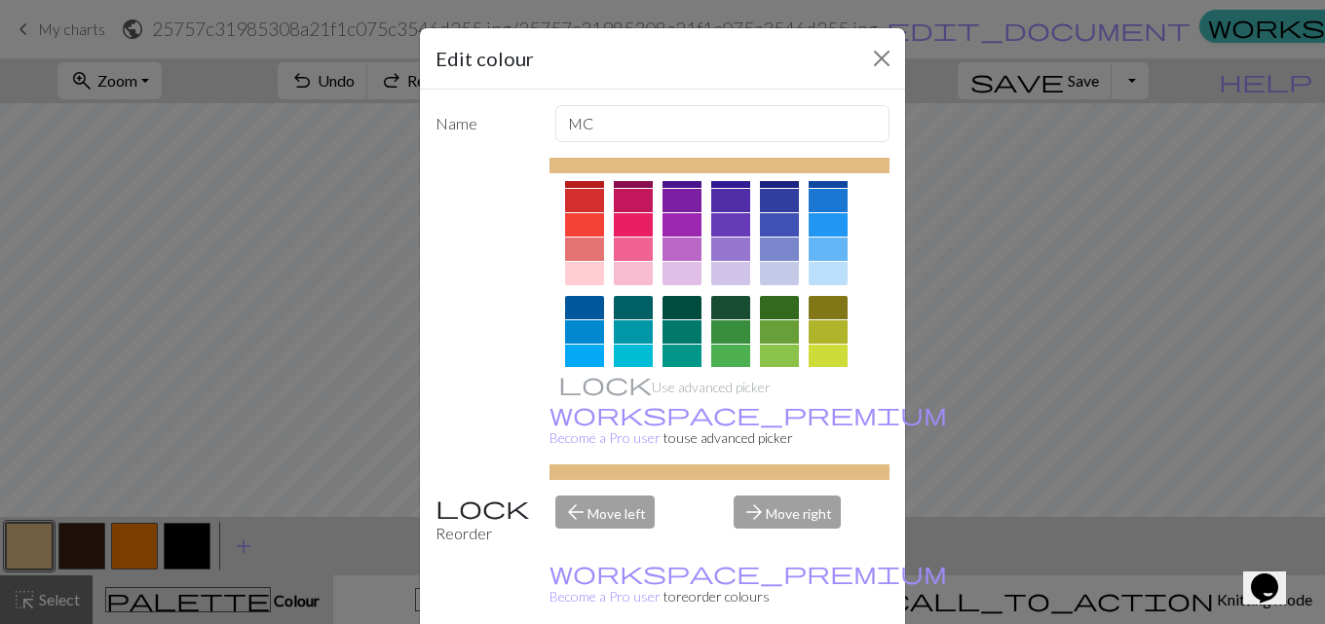
scroll to position [0, 0]
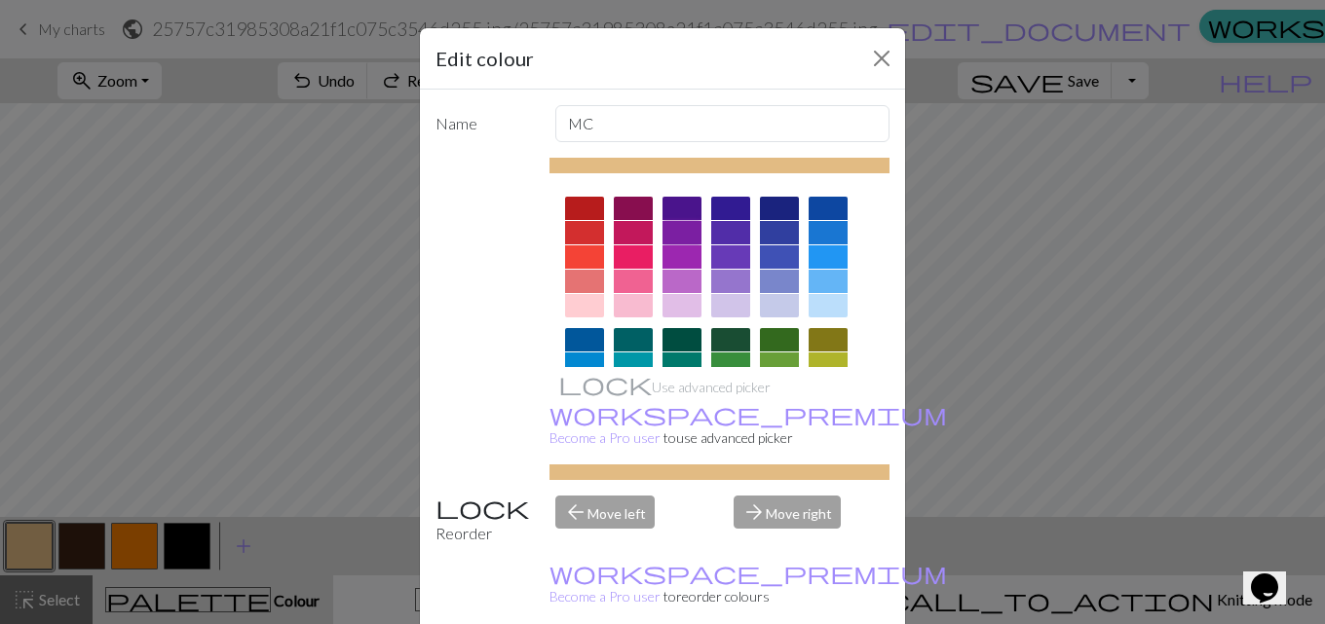
click at [684, 227] on div at bounding box center [681, 232] width 39 height 23
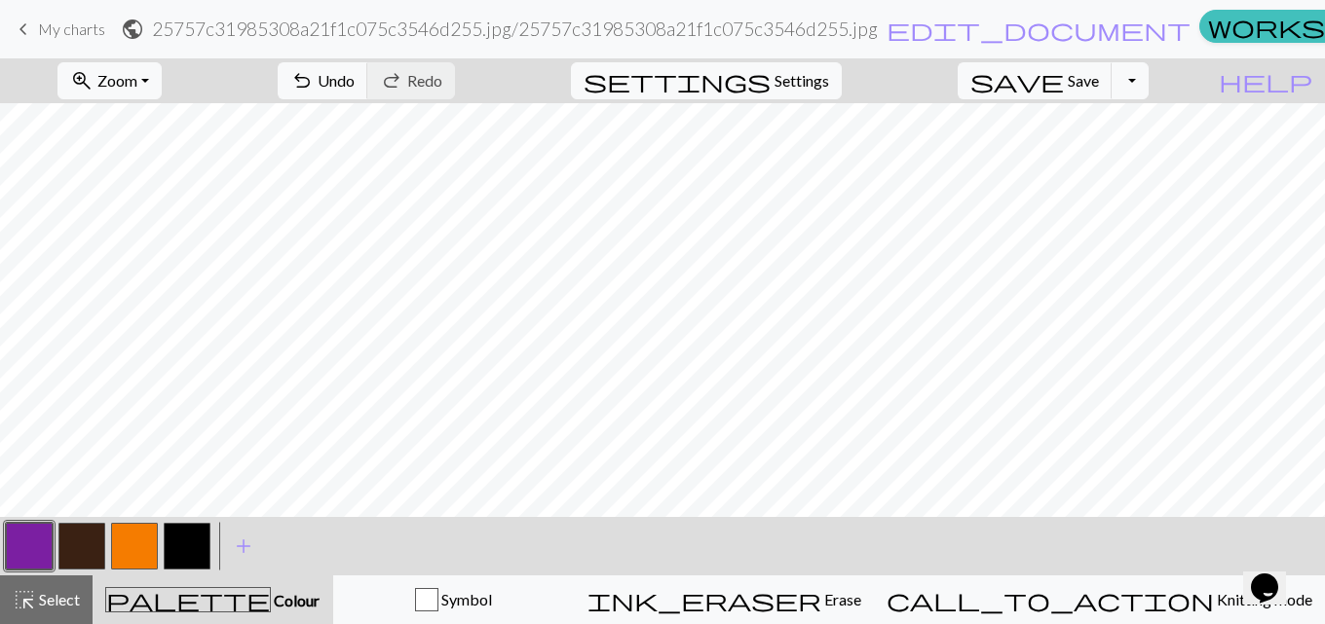
click at [33, 540] on button "button" at bounding box center [29, 546] width 47 height 47
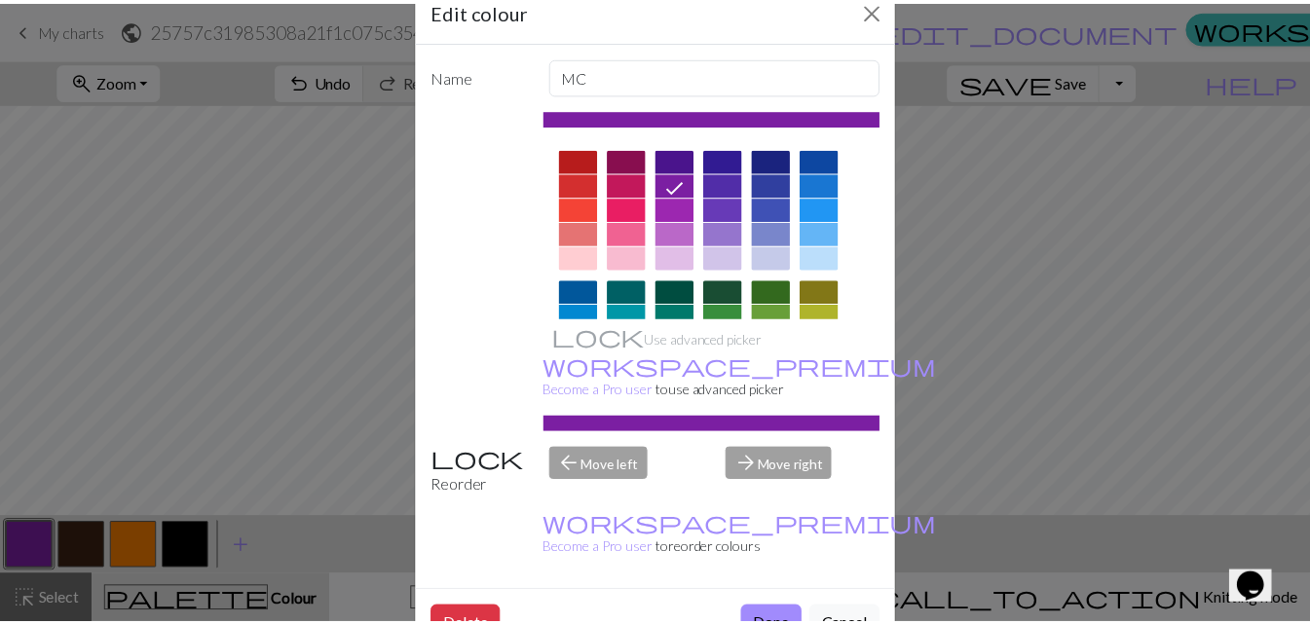
scroll to position [97, 0]
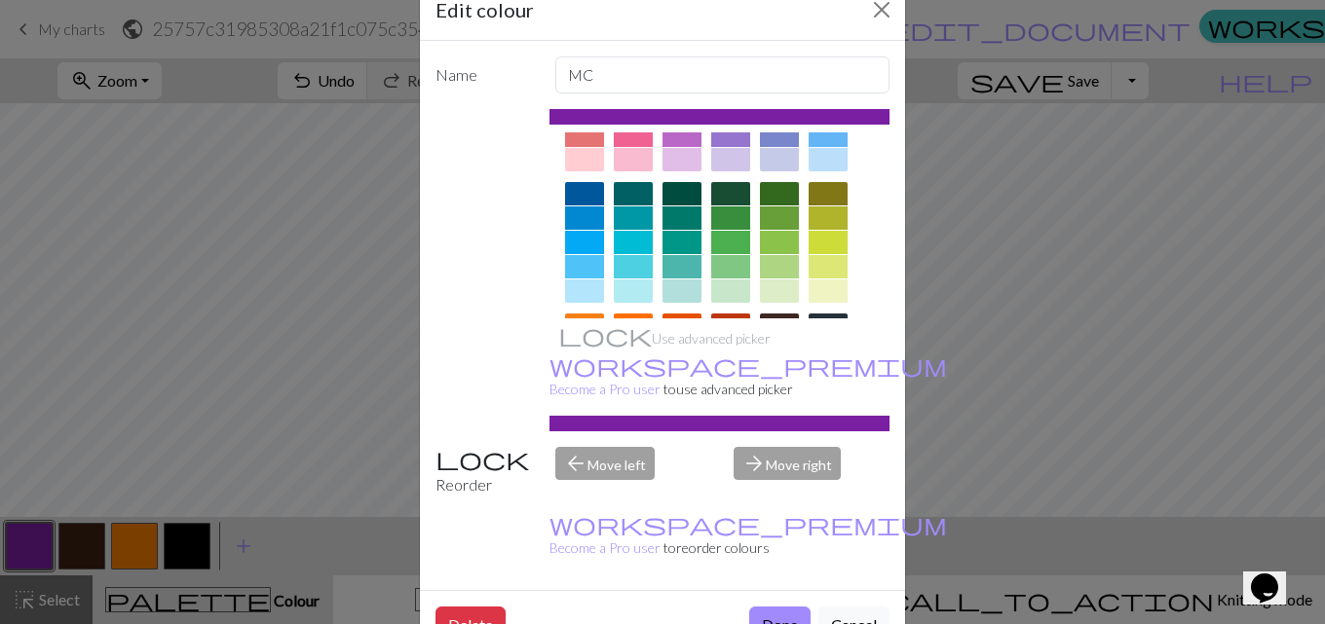
click at [774, 227] on div at bounding box center [779, 217] width 39 height 23
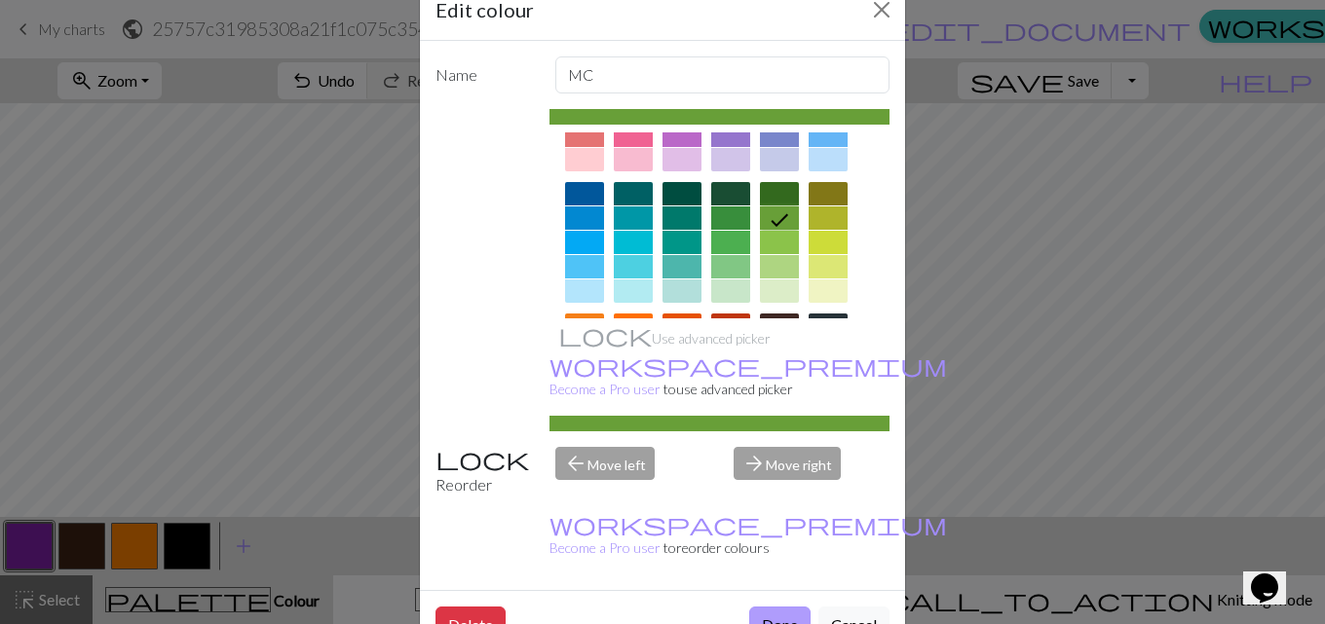
click at [791, 607] on button "Done" at bounding box center [779, 625] width 61 height 37
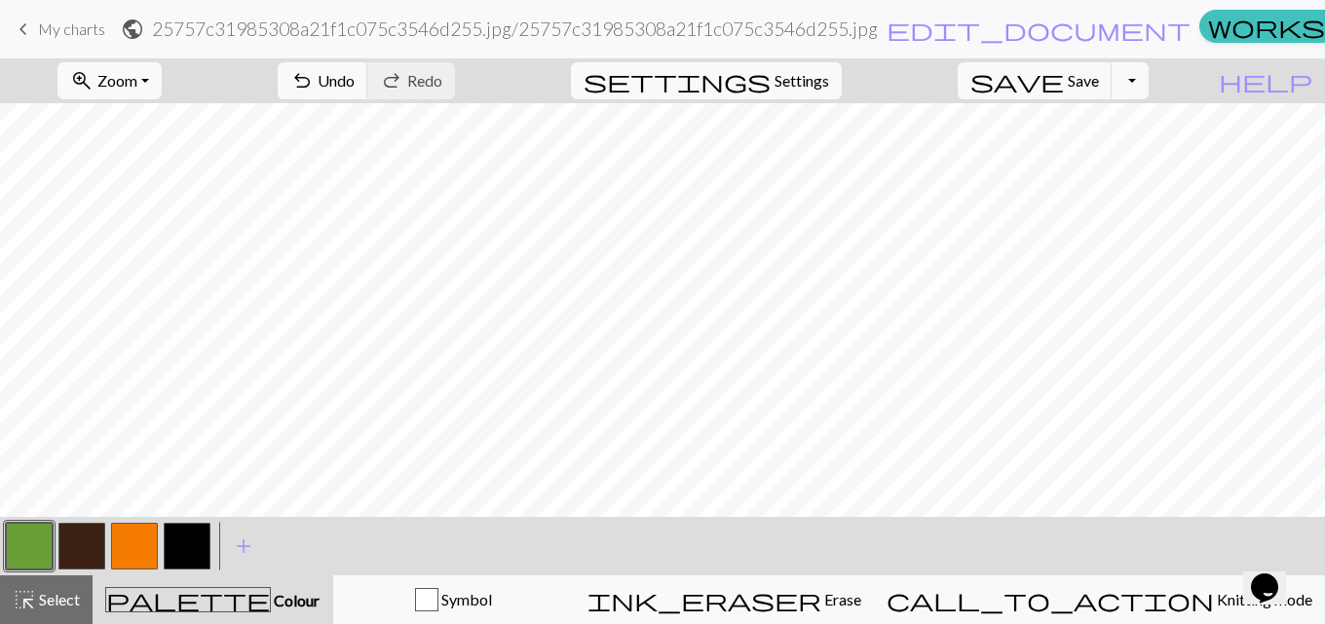
click at [159, 541] on div at bounding box center [134, 546] width 53 height 53
click at [182, 545] on button "button" at bounding box center [187, 546] width 47 height 47
click at [193, 544] on button "button" at bounding box center [187, 546] width 47 height 47
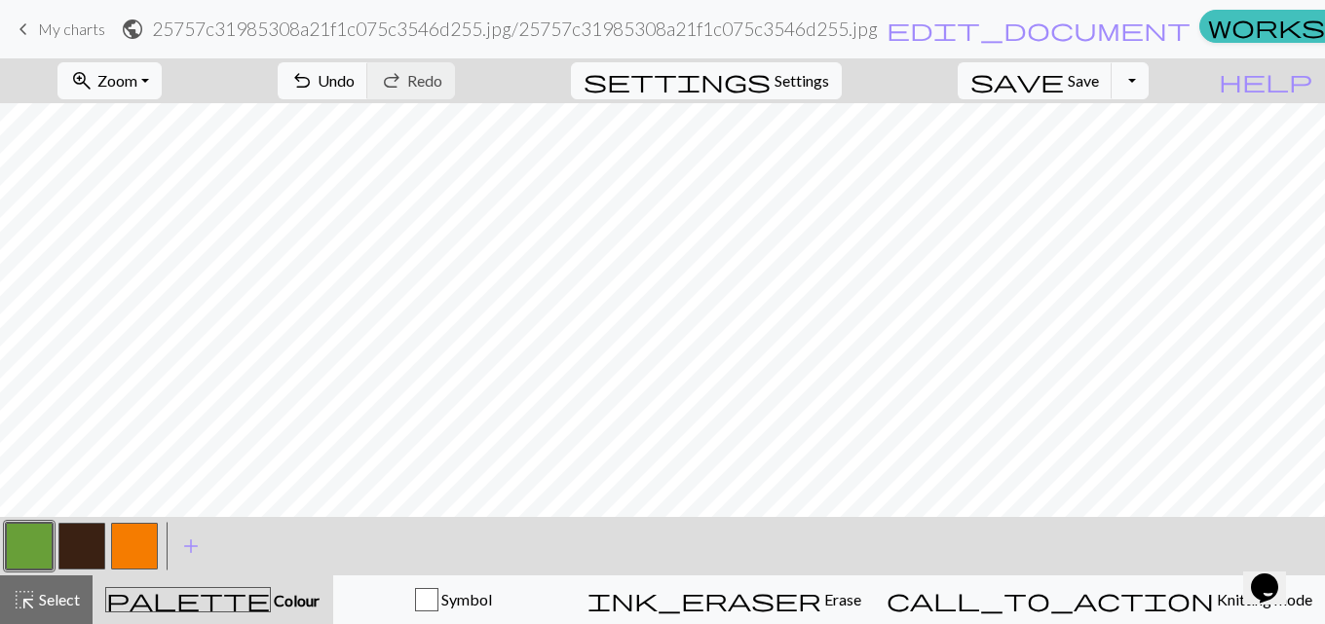
click at [134, 556] on button "button" at bounding box center [134, 546] width 47 height 47
click at [355, 71] on span "Undo" at bounding box center [336, 80] width 37 height 19
click at [355, 83] on span "Undo" at bounding box center [336, 80] width 37 height 19
click at [368, 89] on button "undo Undo Undo" at bounding box center [323, 80] width 91 height 37
click at [355, 89] on span "Undo" at bounding box center [336, 80] width 37 height 19
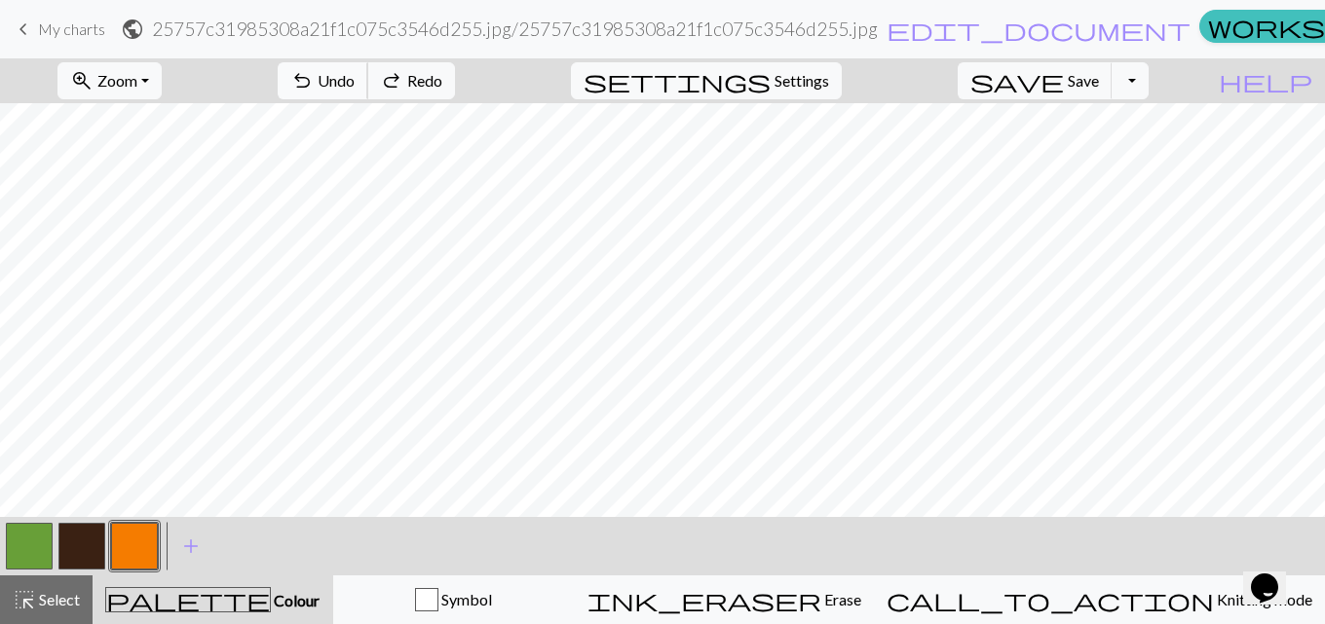
click at [355, 89] on span "Undo" at bounding box center [336, 80] width 37 height 19
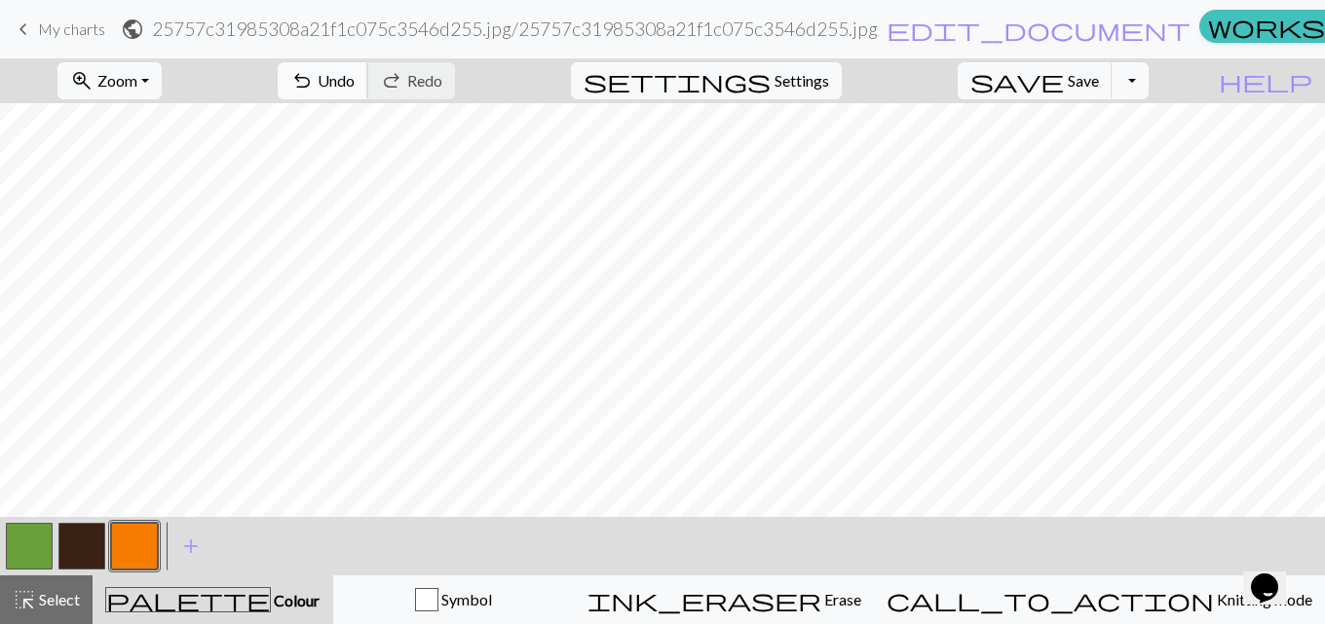
click at [368, 94] on button "undo Undo Undo" at bounding box center [323, 80] width 91 height 37
click at [355, 80] on span "Undo" at bounding box center [336, 80] width 37 height 19
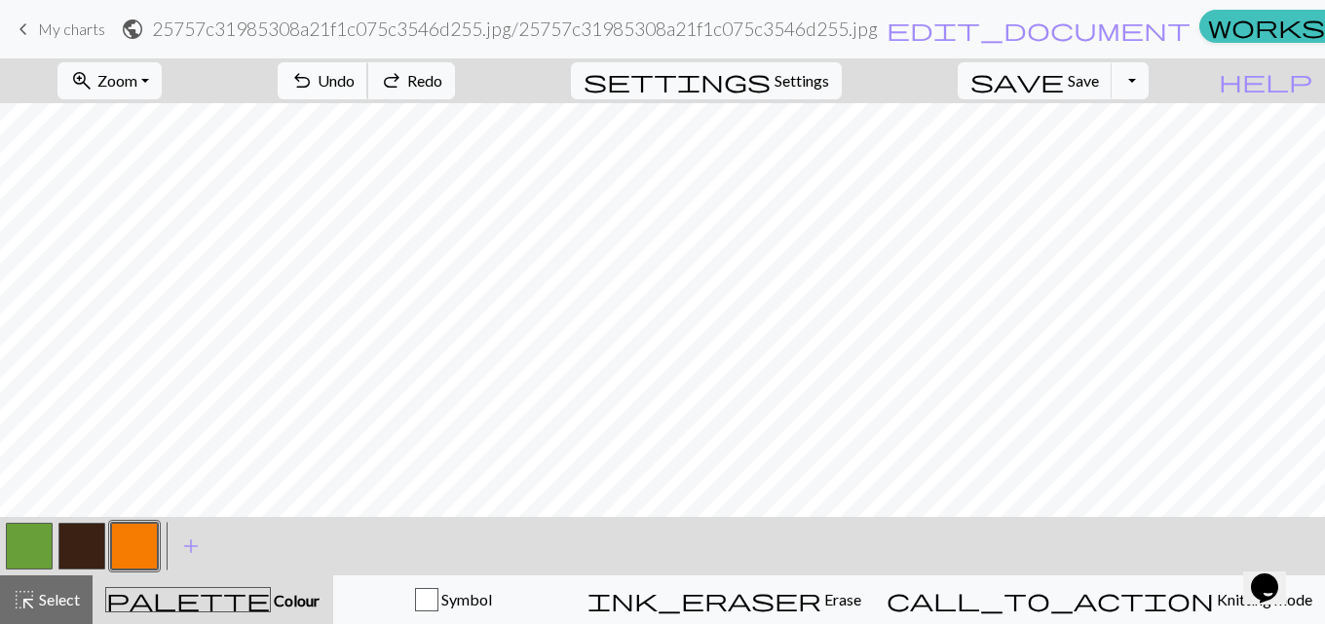
click at [355, 80] on span "Undo" at bounding box center [336, 80] width 37 height 19
click at [368, 90] on button "undo Undo Undo" at bounding box center [323, 80] width 91 height 37
click at [355, 89] on span "Undo" at bounding box center [336, 80] width 37 height 19
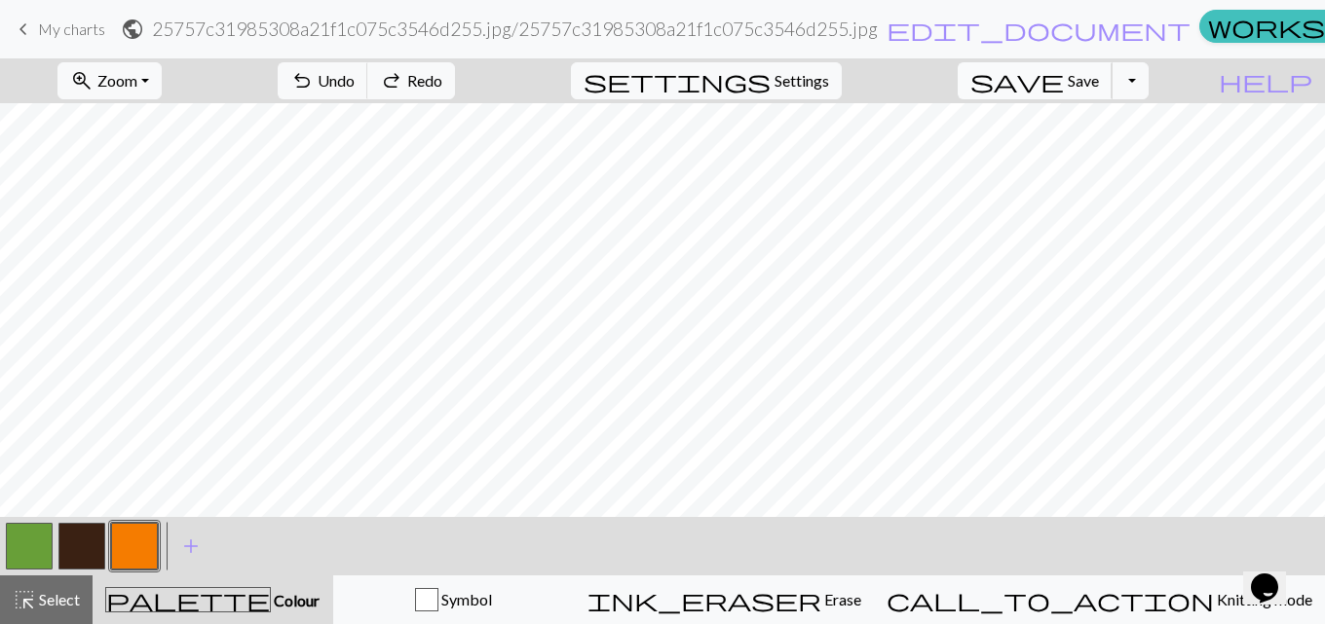
click at [1099, 79] on span "Save" at bounding box center [1083, 80] width 31 height 19
click at [1099, 80] on span "Save" at bounding box center [1083, 80] width 31 height 19
click at [47, 41] on link "keyboard_arrow_left My charts" at bounding box center [59, 29] width 94 height 33
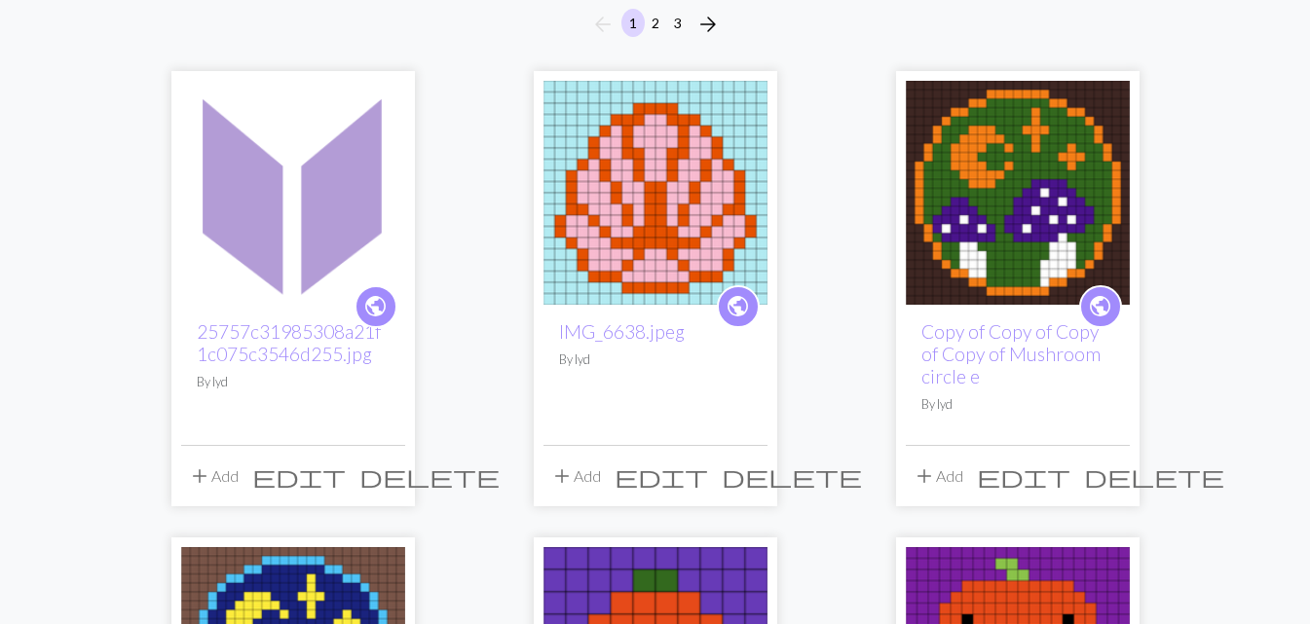
scroll to position [195, 0]
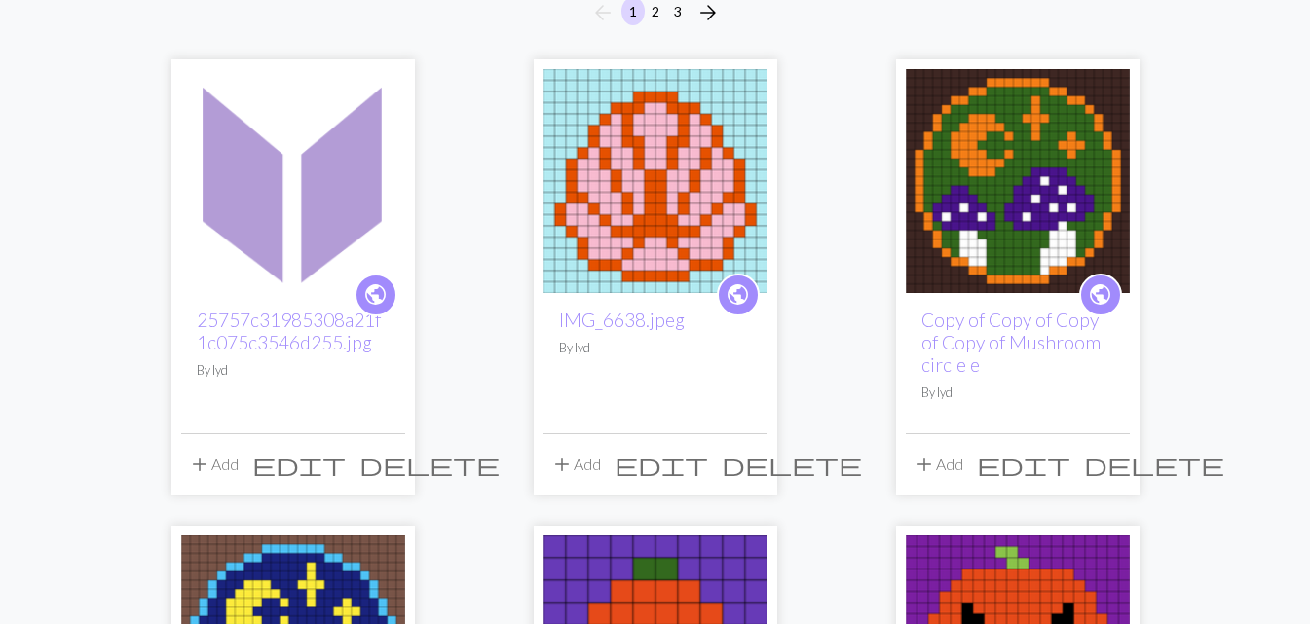
click at [315, 204] on img at bounding box center [293, 181] width 224 height 224
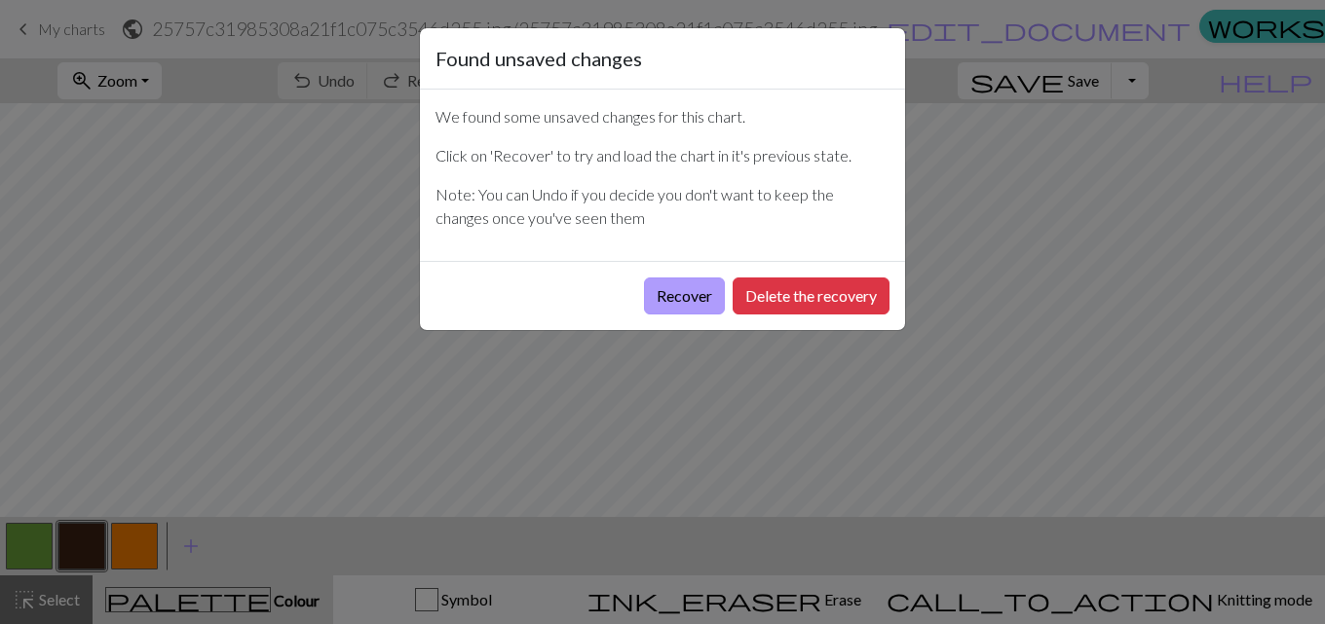
click at [678, 301] on button "Recover" at bounding box center [684, 296] width 81 height 37
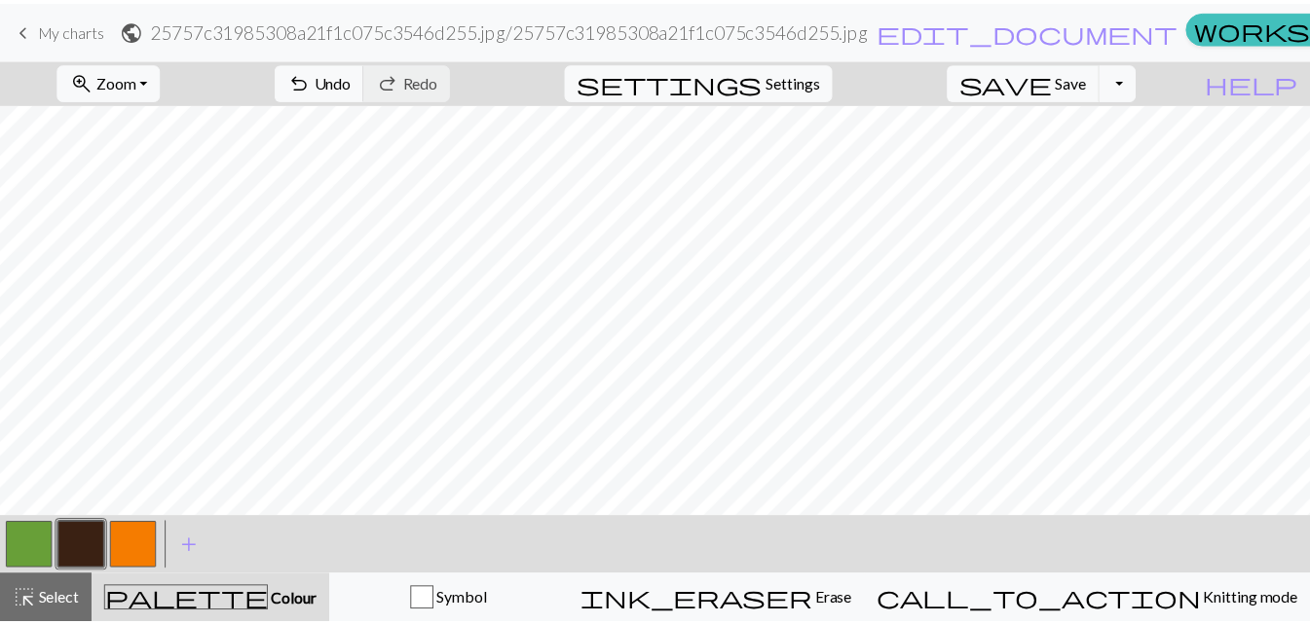
scroll to position [4, 0]
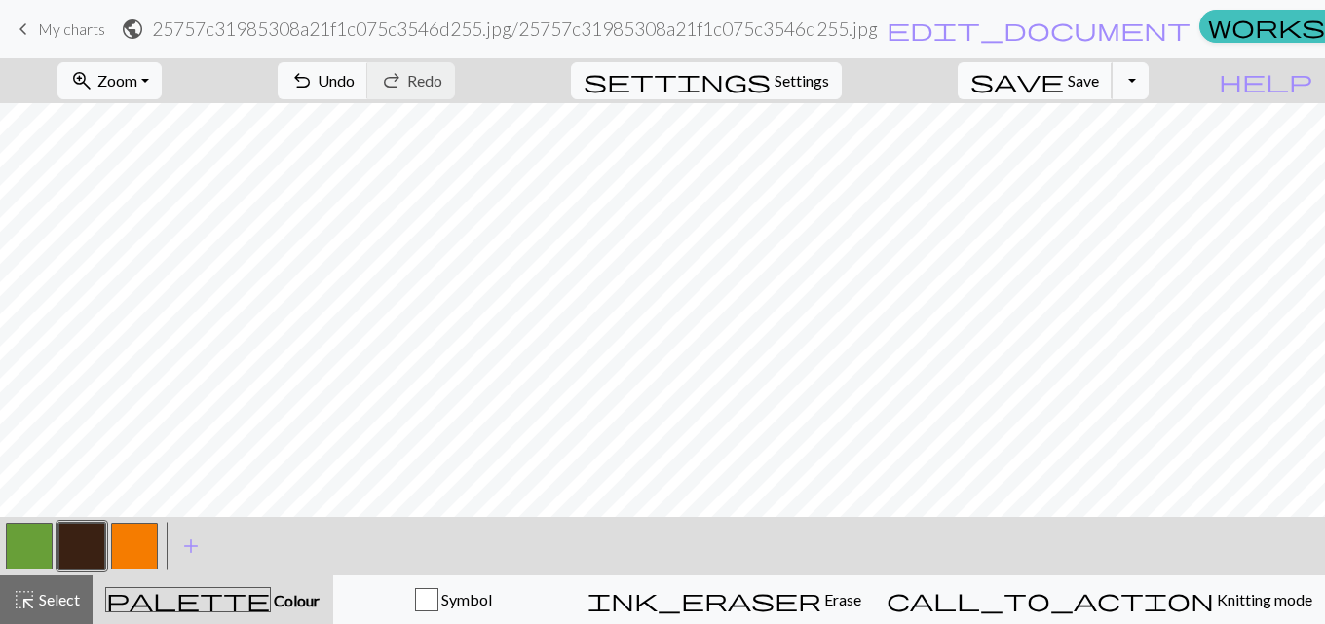
click at [1112, 82] on button "save Save Save" at bounding box center [1034, 80] width 155 height 37
click at [1099, 82] on span "Save" at bounding box center [1083, 80] width 31 height 19
click at [1120, 82] on body "This website uses cookies to ensure you get the best experience on our website.…" at bounding box center [662, 312] width 1325 height 624
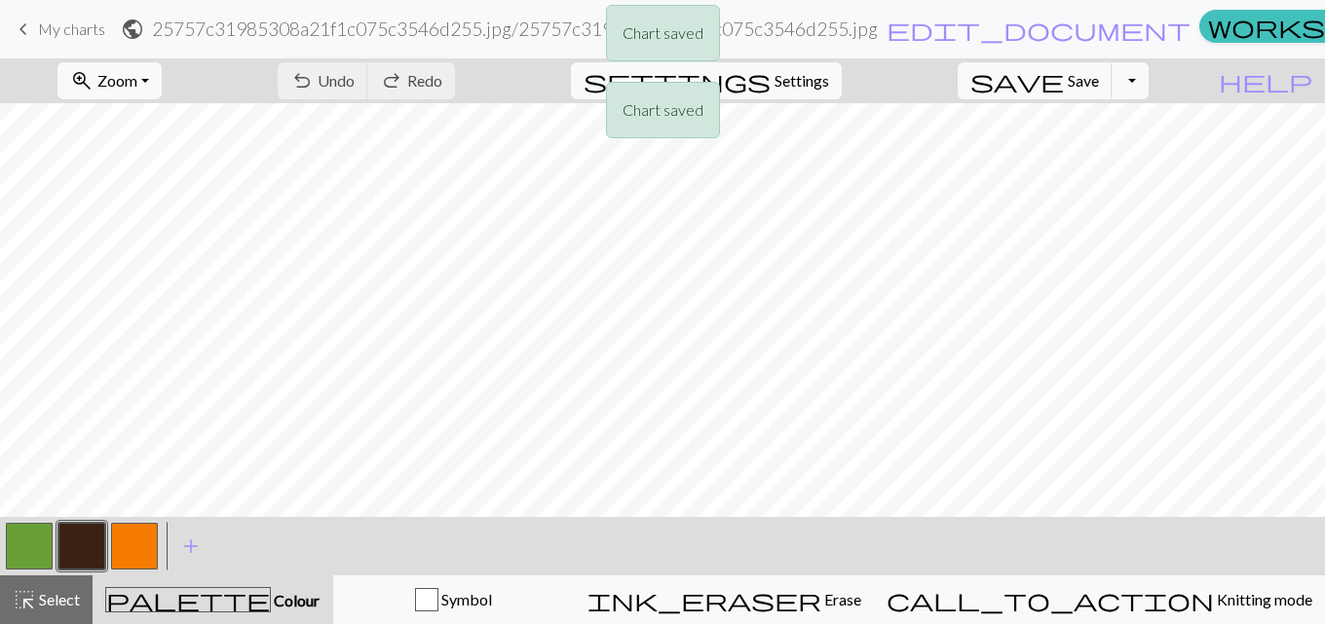
click at [75, 47] on div "Chart saved Chart saved" at bounding box center [662, 77] width 1325 height 154
click at [65, 33] on div "Chart saved Chart saved" at bounding box center [662, 77] width 1325 height 154
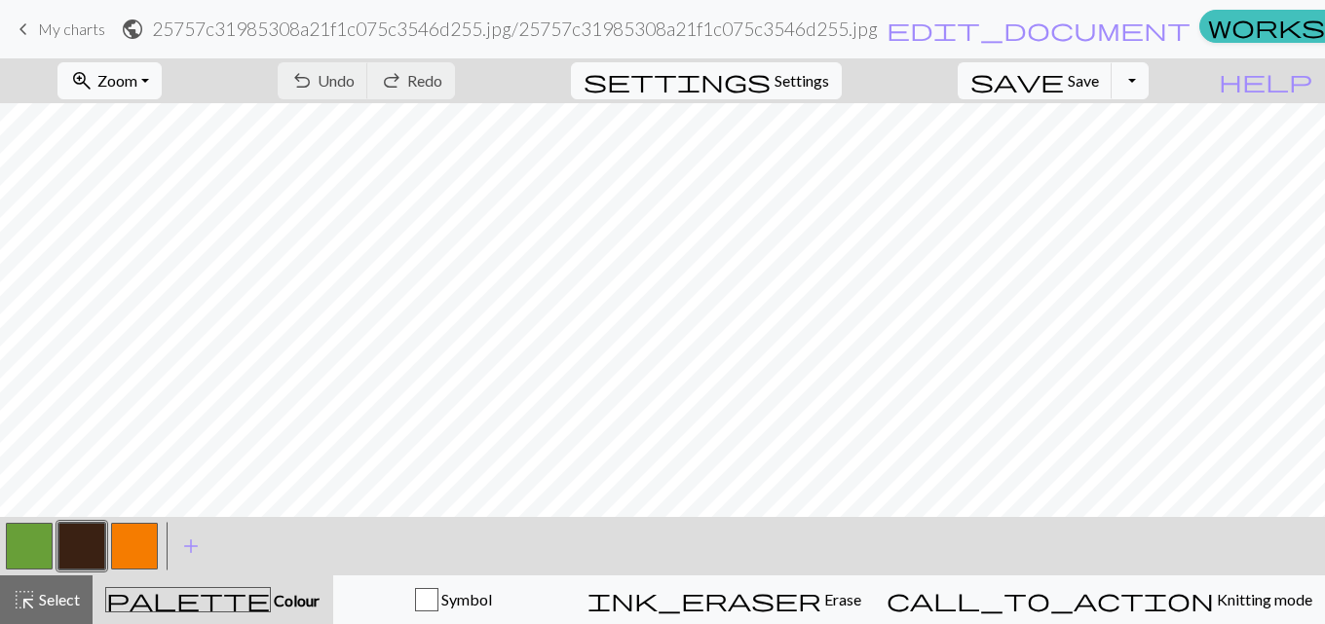
click at [75, 23] on span "My charts" at bounding box center [71, 28] width 67 height 19
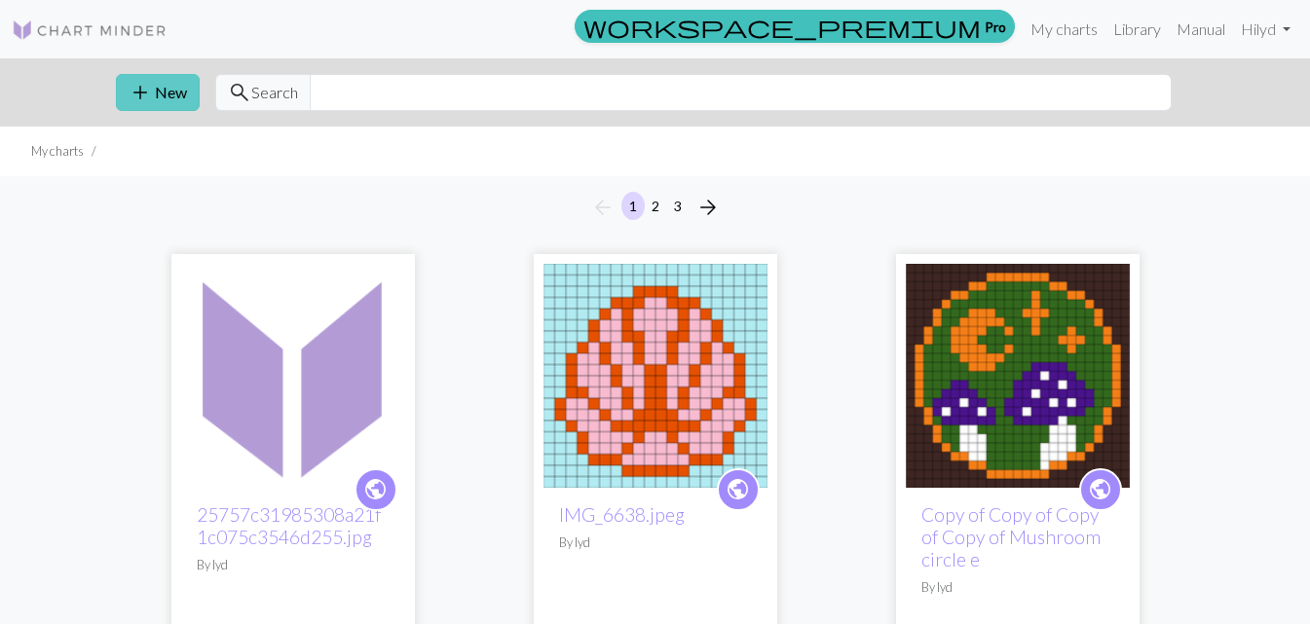
click at [142, 109] on button "add New" at bounding box center [158, 92] width 84 height 37
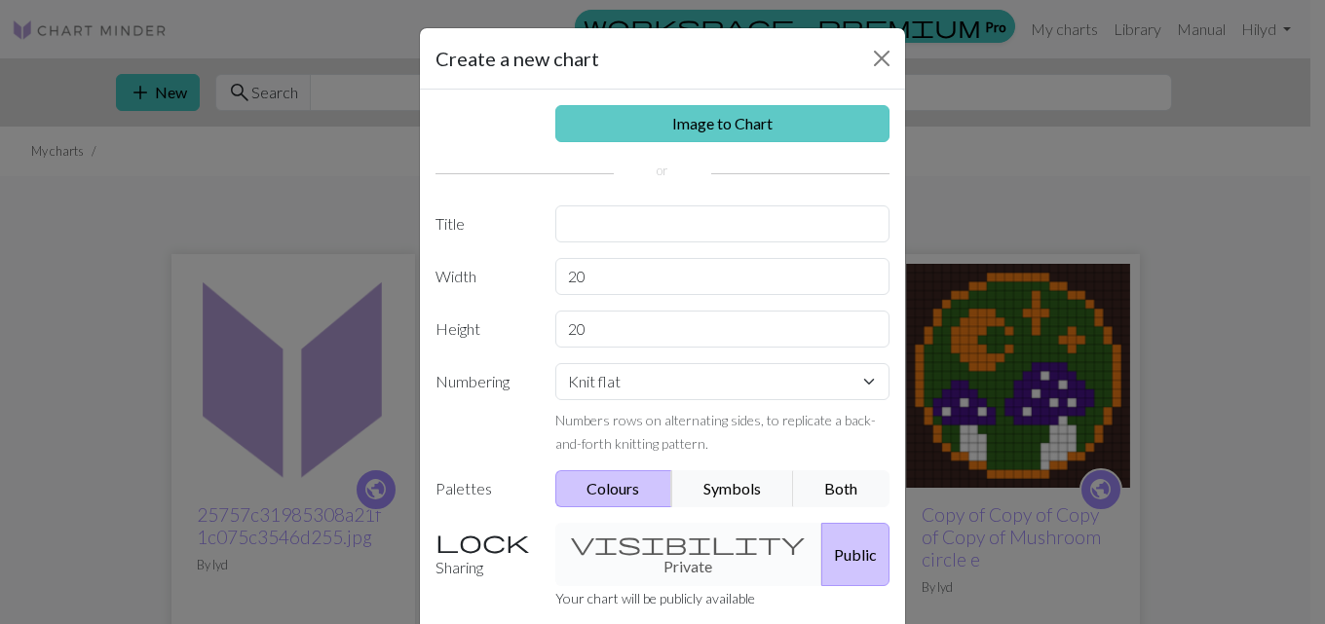
click at [585, 129] on link "Image to Chart" at bounding box center [722, 123] width 335 height 37
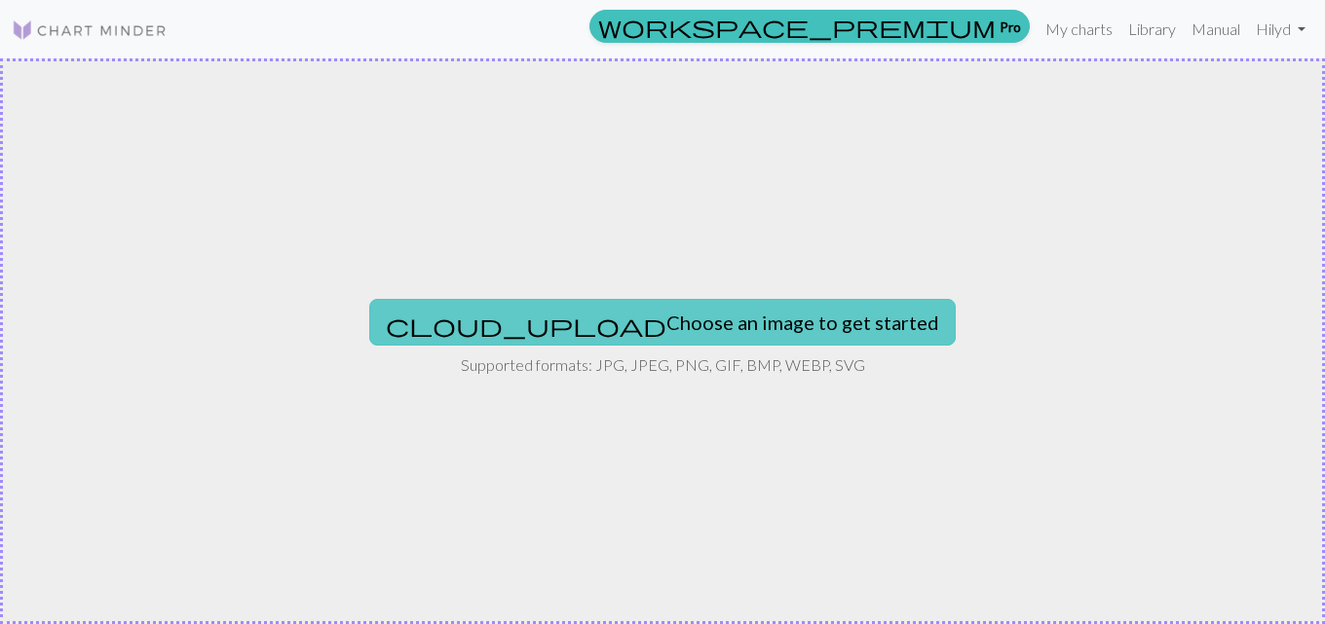
click at [609, 330] on button "cloud_upload Choose an image to get started" at bounding box center [662, 322] width 586 height 47
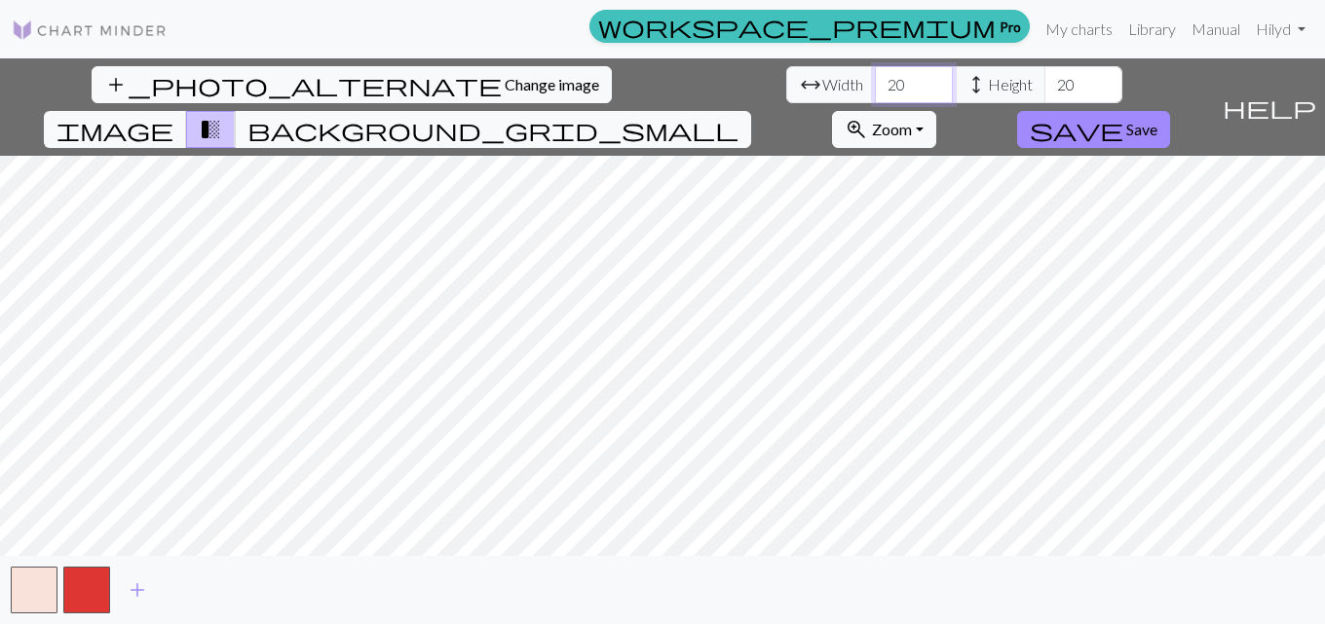
type input "20"
click at [875, 79] on input "20" at bounding box center [914, 84] width 78 height 37
click at [393, 97] on div "add_photo_alternate Change image arrow_range Width 20 height Height 20 image tr…" at bounding box center [662, 341] width 1325 height 566
click at [868, 116] on span "zoom_in" at bounding box center [855, 129] width 23 height 27
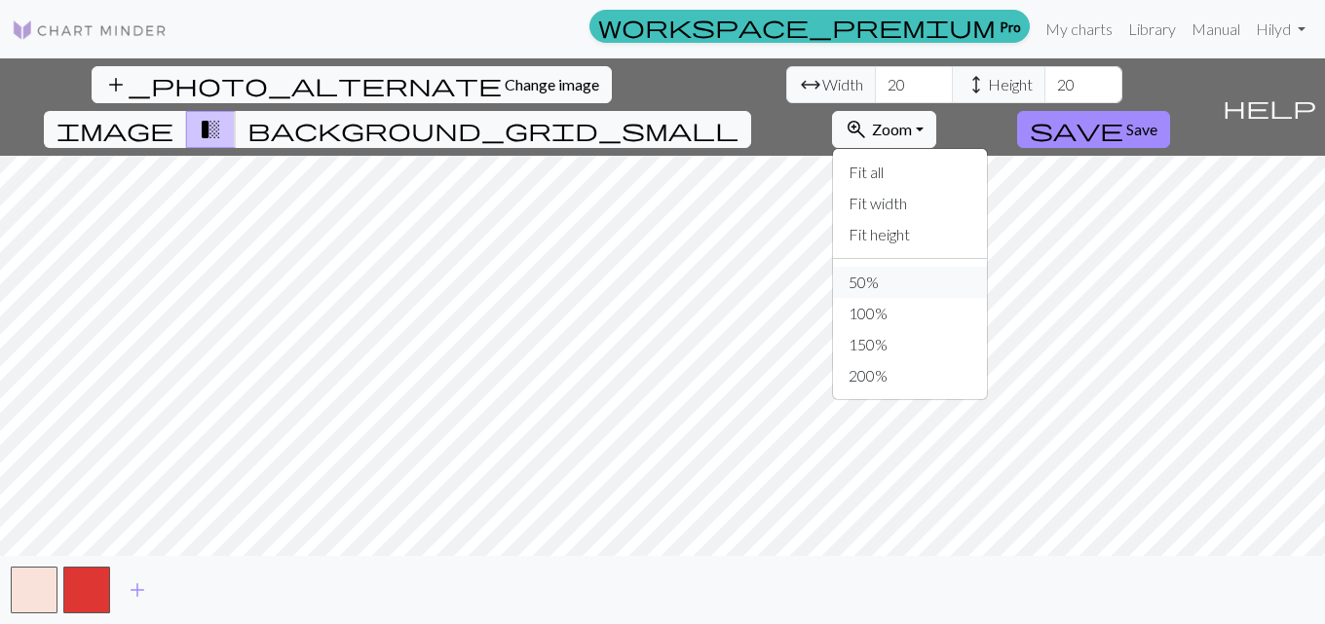
click at [986, 267] on button "50%" at bounding box center [910, 282] width 154 height 31
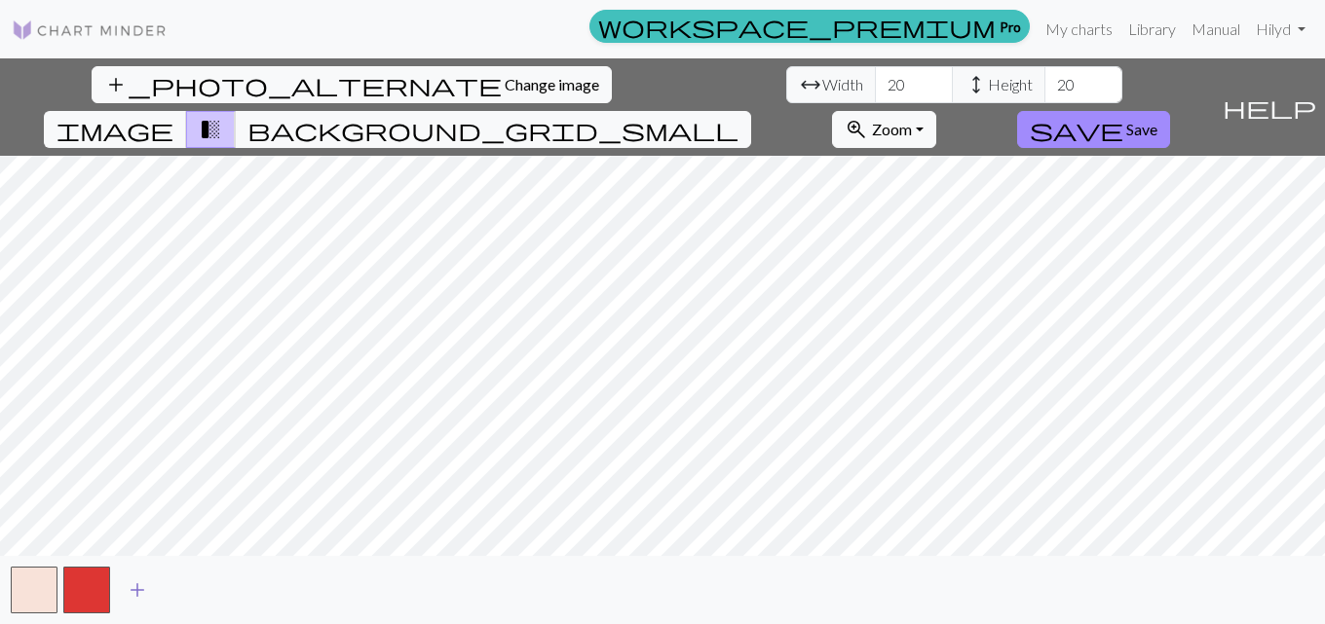
click at [139, 581] on span "add" at bounding box center [137, 590] width 23 height 27
click at [188, 590] on span "add" at bounding box center [189, 590] width 23 height 27
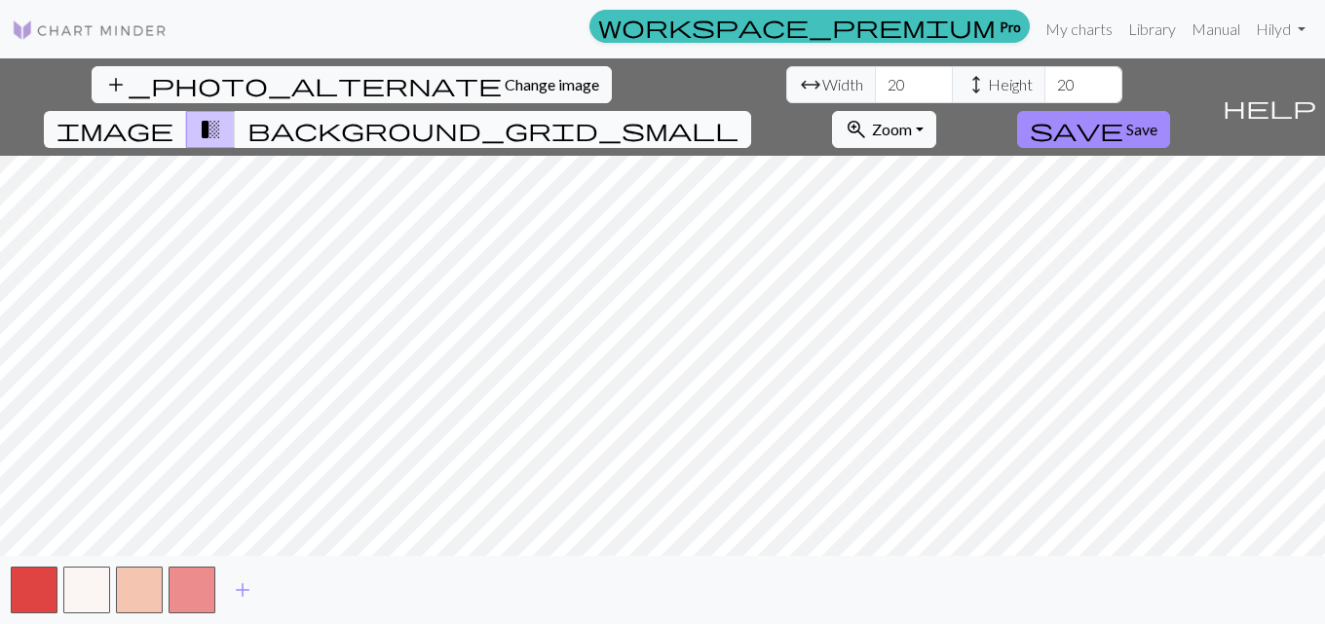
click at [738, 116] on span "background_grid_small" at bounding box center [492, 129] width 491 height 27
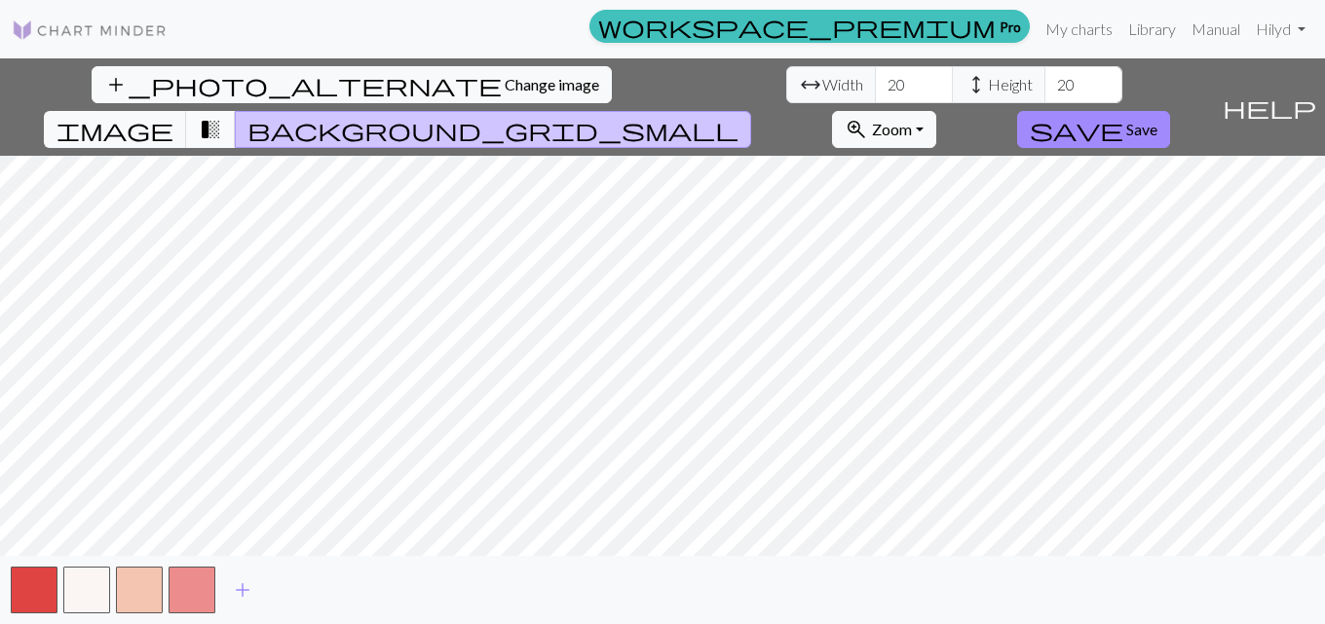
click at [222, 116] on span "transition_fade" at bounding box center [210, 129] width 23 height 27
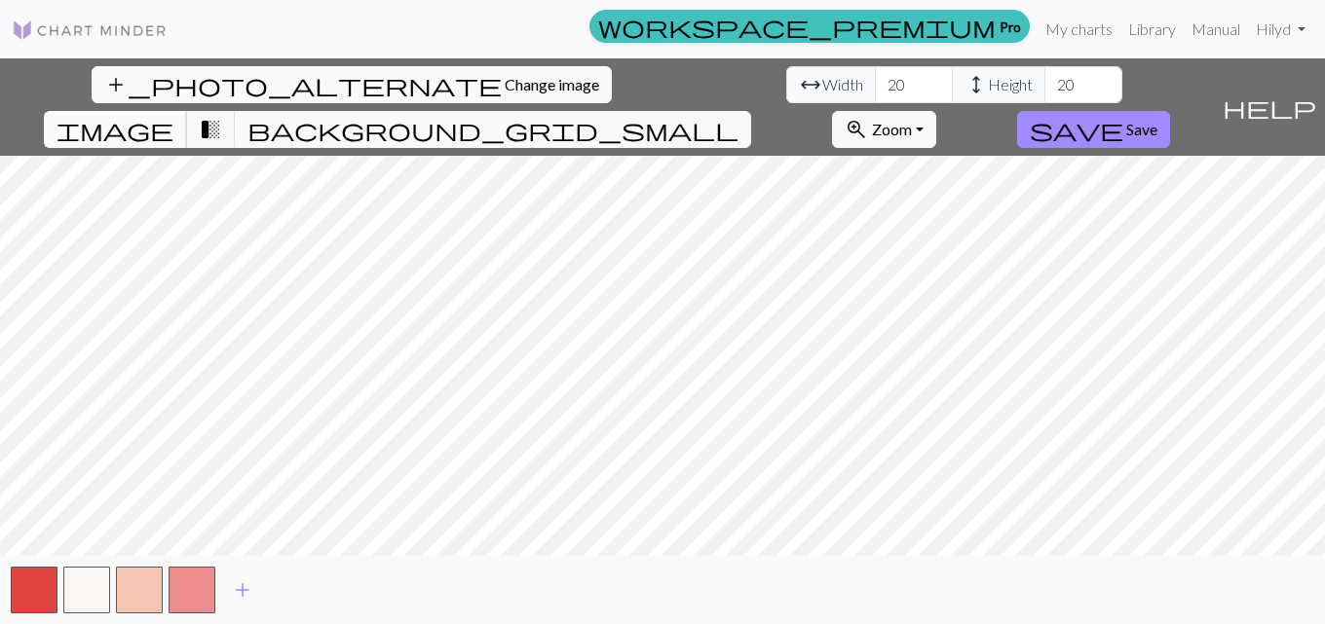
click at [173, 116] on span "image" at bounding box center [114, 129] width 117 height 27
click at [222, 116] on span "transition_fade" at bounding box center [210, 129] width 23 height 27
click at [738, 116] on span "background_grid_small" at bounding box center [492, 129] width 491 height 27
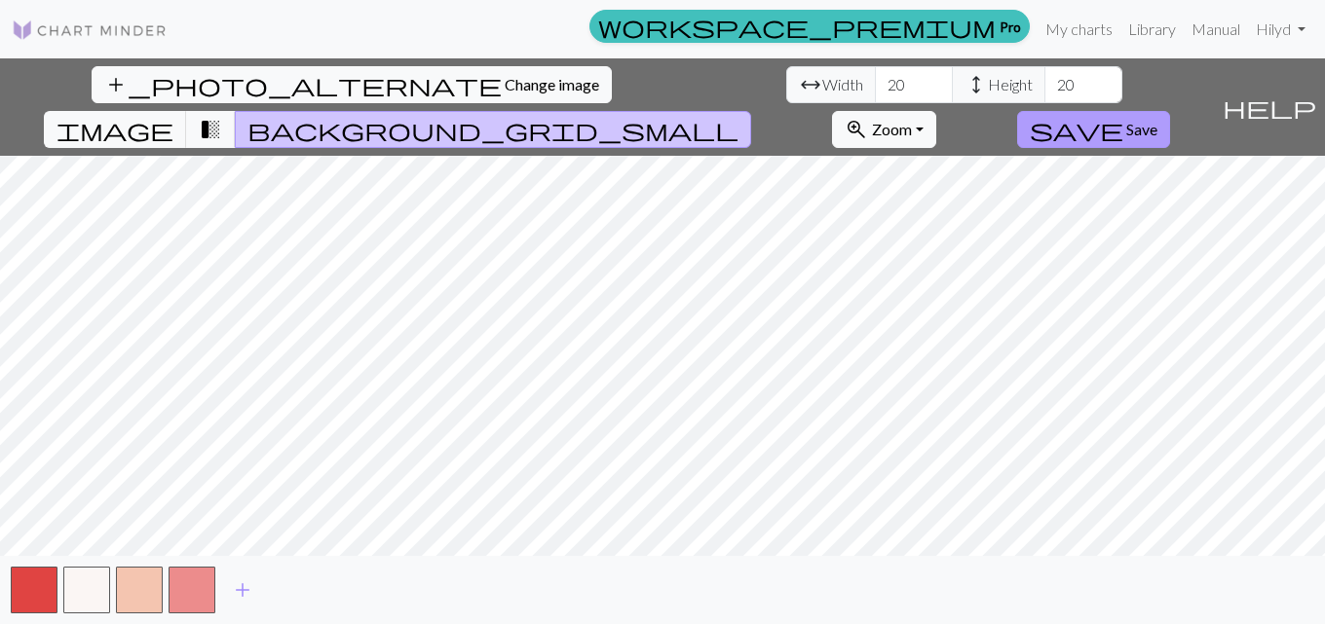
click at [1157, 120] on span "Save" at bounding box center [1141, 129] width 31 height 19
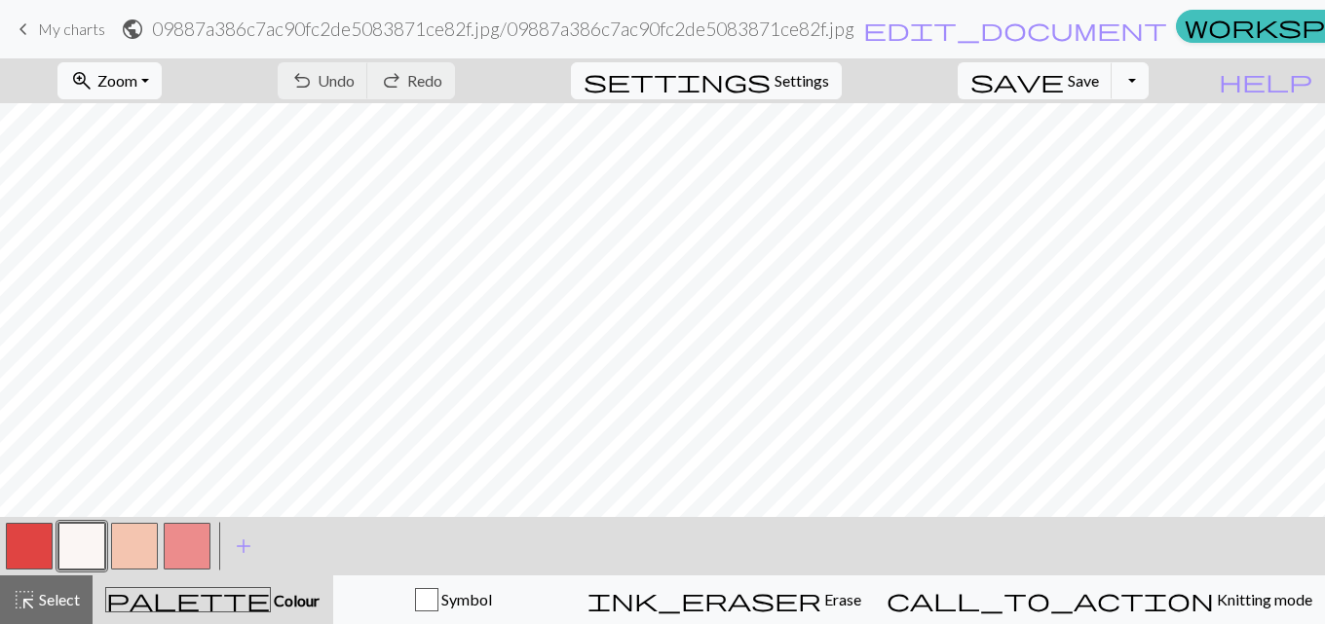
scroll to position [78, 0]
click at [90, 541] on button "button" at bounding box center [81, 546] width 47 height 47
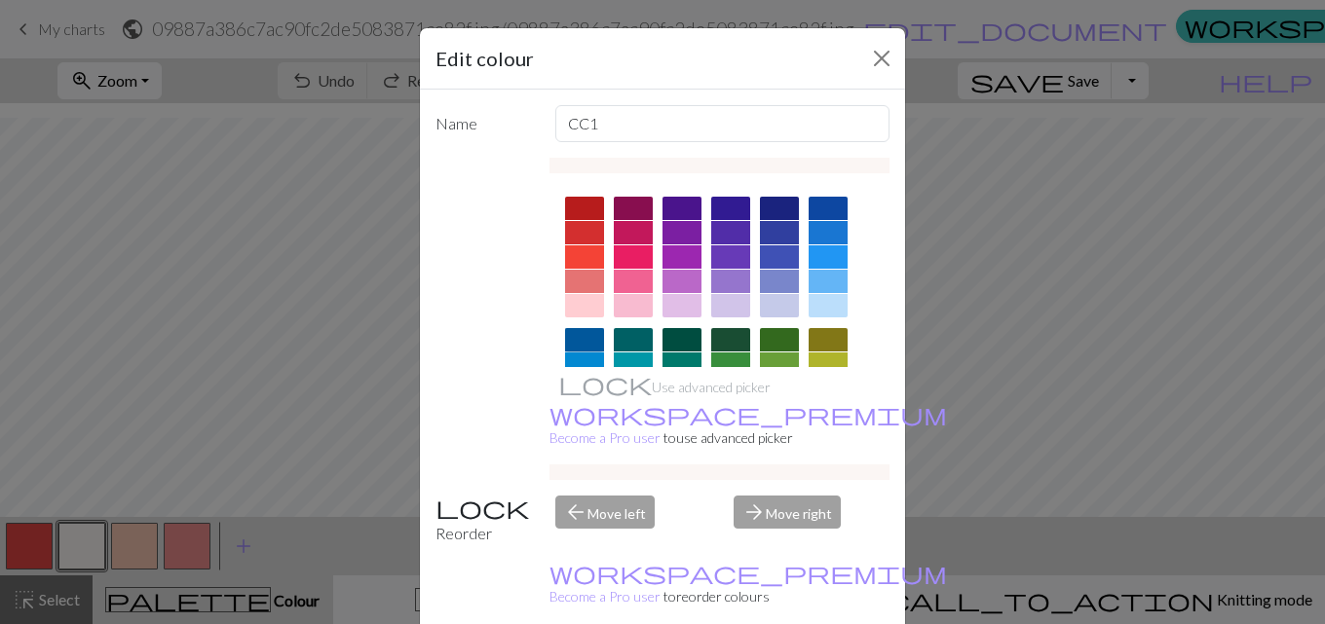
click at [576, 337] on div at bounding box center [584, 339] width 39 height 23
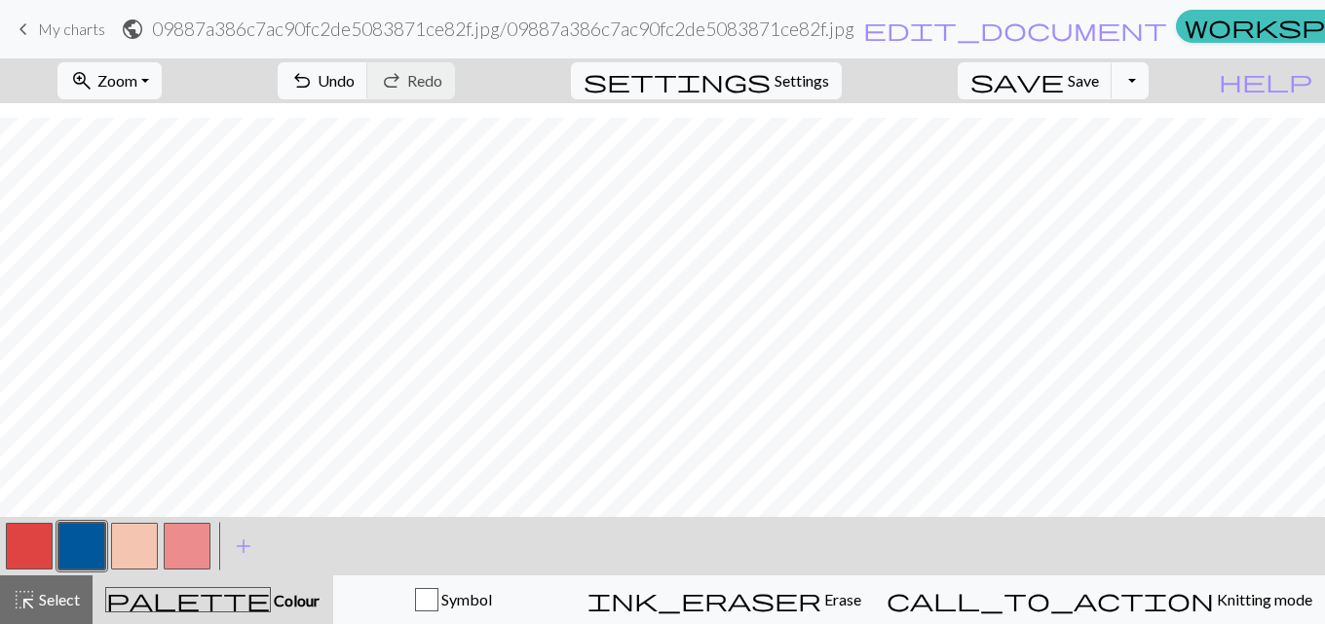
click at [130, 548] on button "button" at bounding box center [134, 546] width 47 height 47
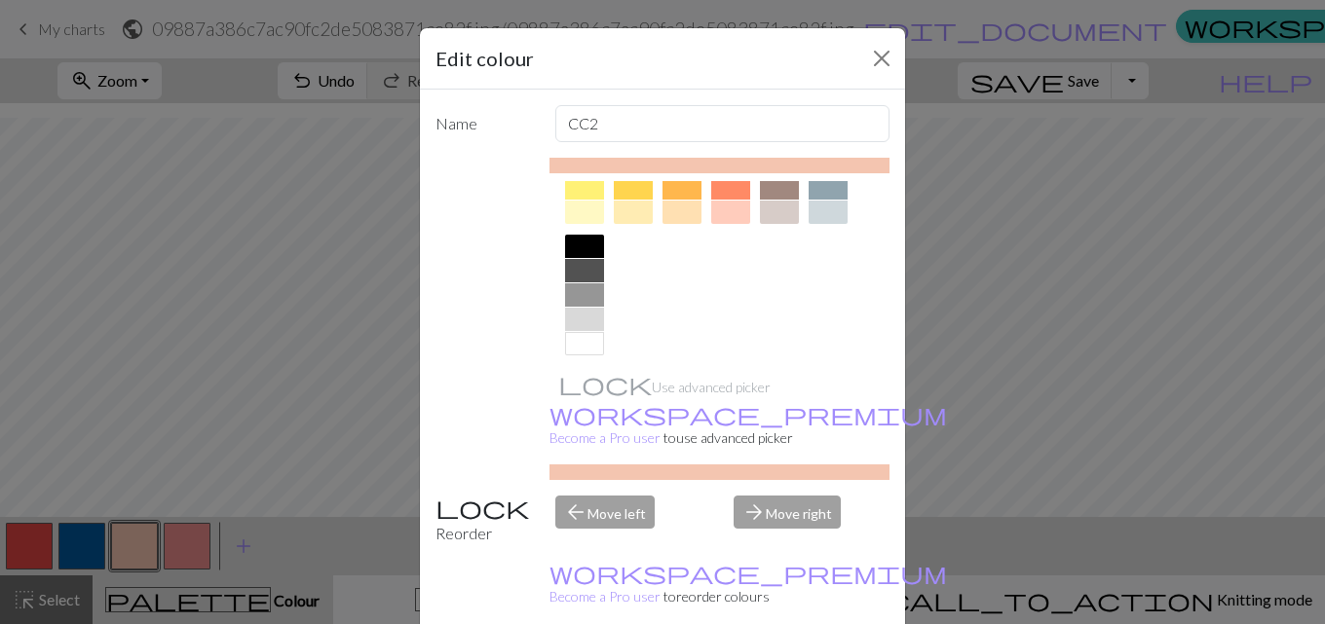
scroll to position [367, 0]
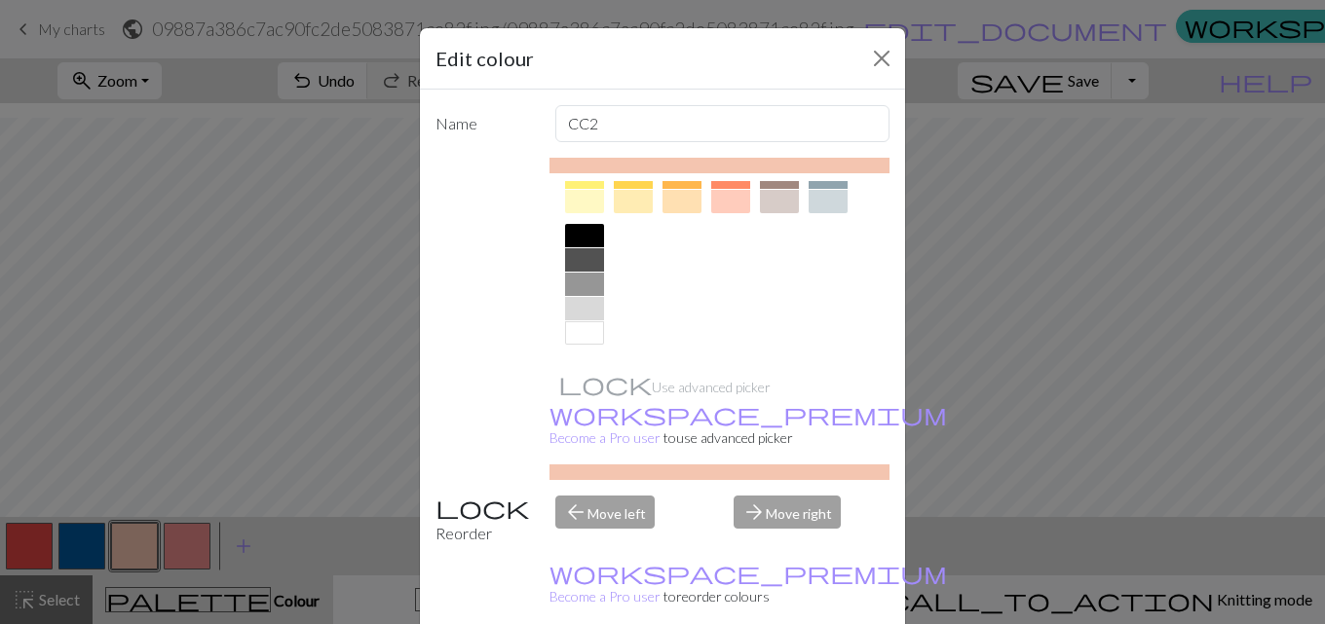
click at [577, 331] on div at bounding box center [584, 332] width 39 height 23
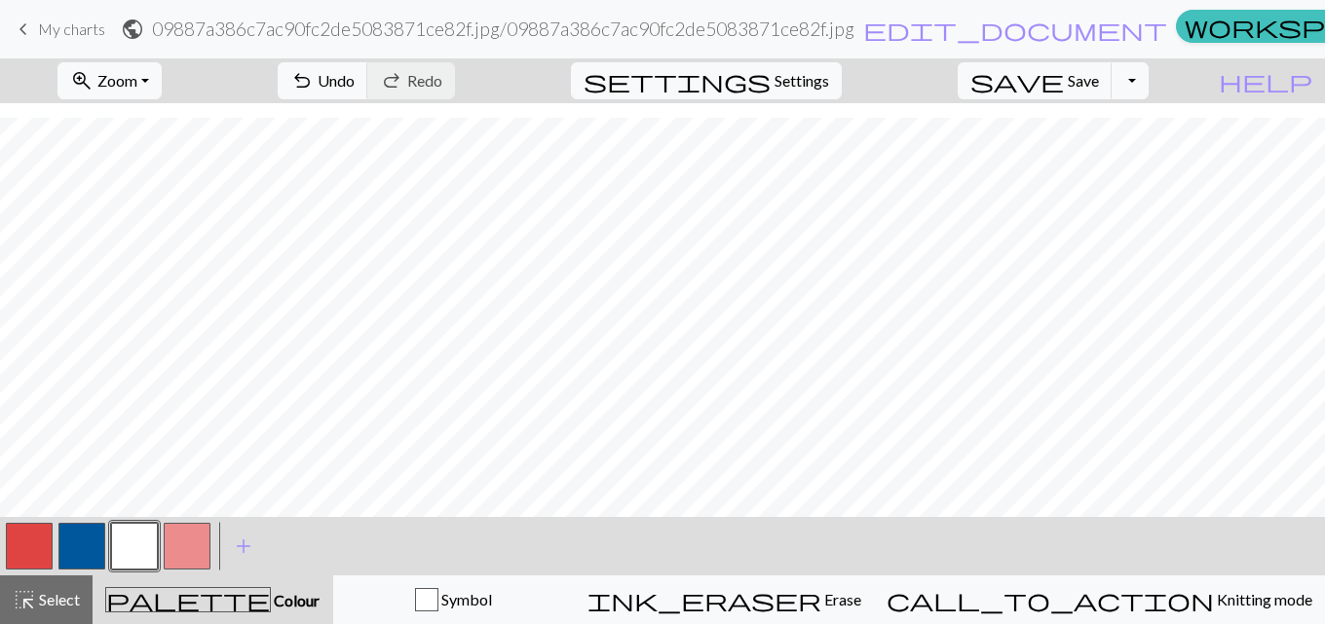
click at [94, 539] on button "button" at bounding box center [81, 546] width 47 height 47
click at [36, 542] on button "button" at bounding box center [29, 546] width 47 height 47
click at [88, 545] on button "button" at bounding box center [81, 546] width 47 height 47
drag, startPoint x: 28, startPoint y: 540, endPoint x: 94, endPoint y: 517, distance: 69.0
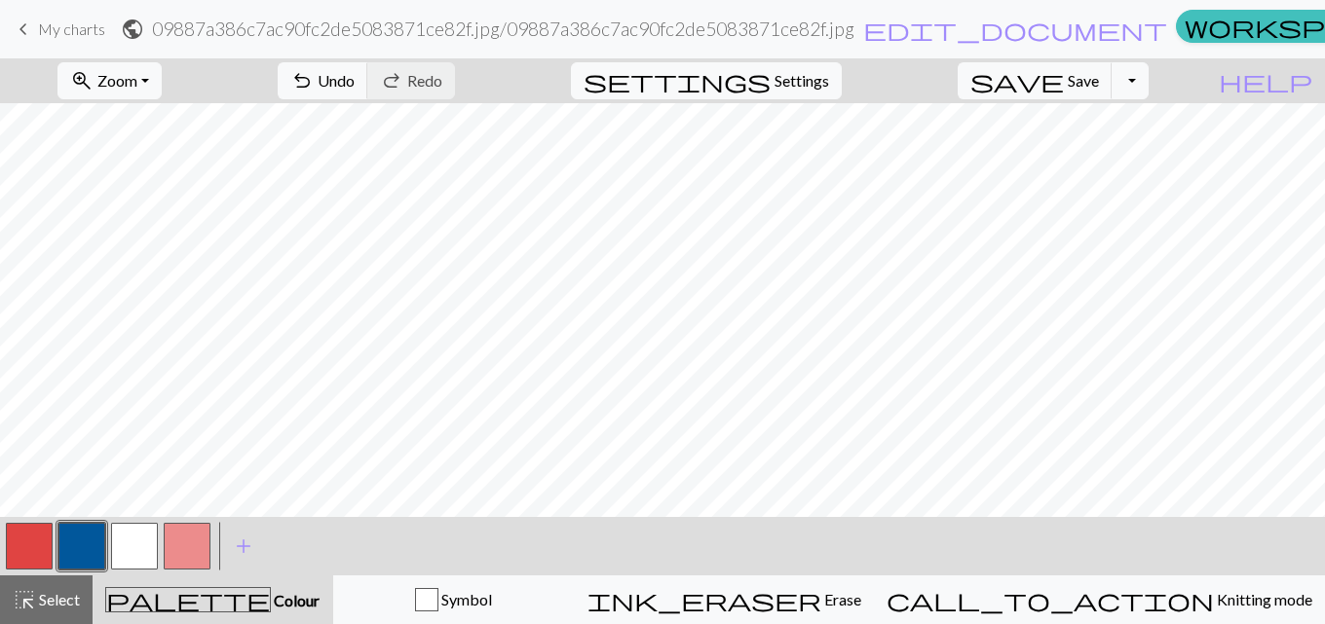
click at [26, 540] on button "button" at bounding box center [29, 546] width 47 height 47
click at [191, 550] on button "button" at bounding box center [187, 546] width 47 height 47
click at [86, 540] on button "button" at bounding box center [81, 546] width 47 height 47
click at [135, 544] on button "button" at bounding box center [134, 546] width 47 height 47
click at [52, 548] on button "button" at bounding box center [29, 546] width 47 height 47
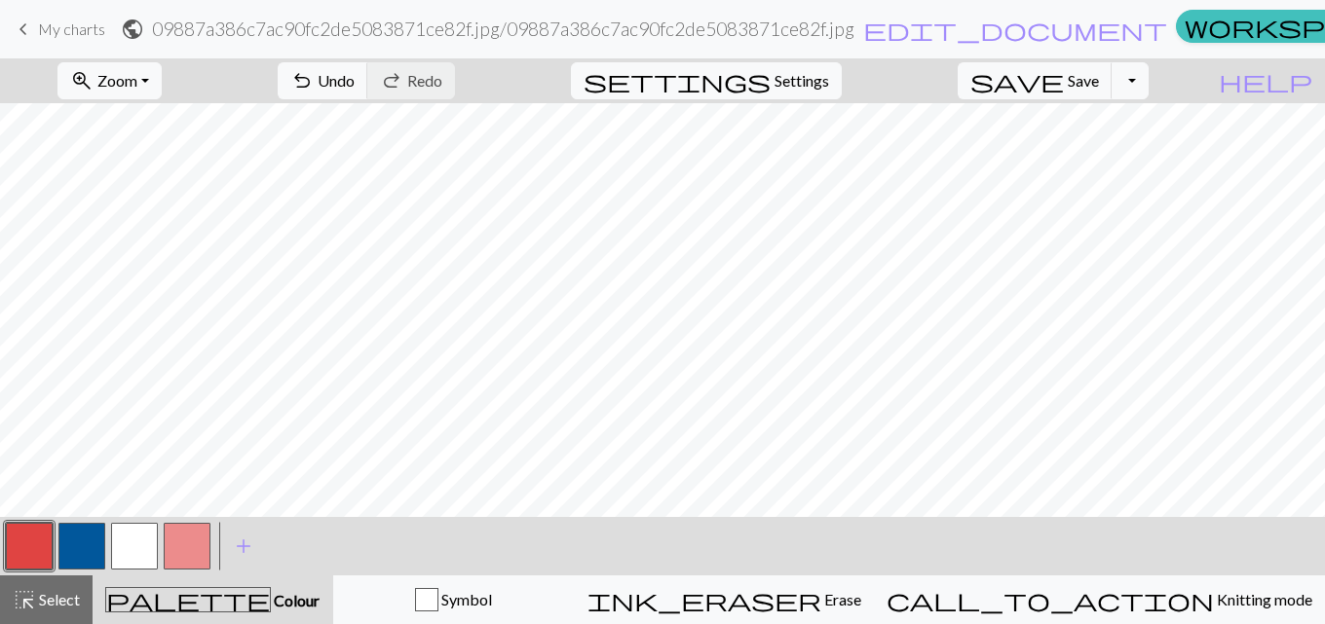
click at [187, 534] on button "button" at bounding box center [187, 546] width 47 height 47
click at [187, 533] on button "button" at bounding box center [187, 546] width 47 height 47
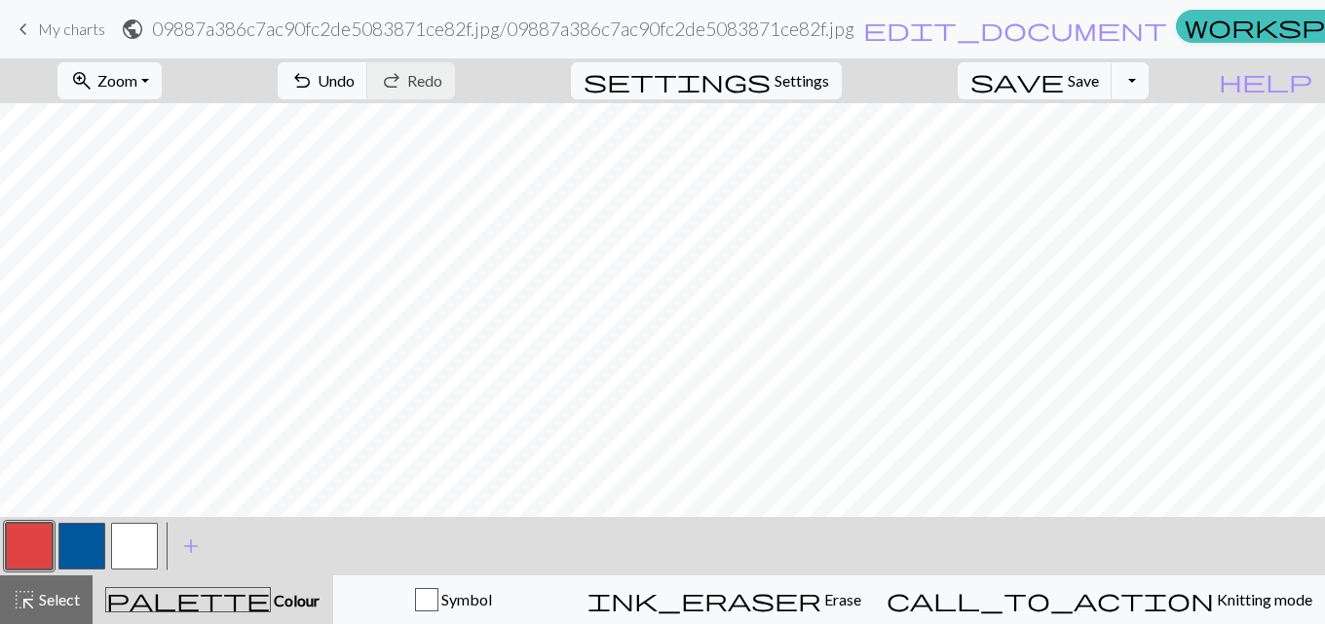
click at [146, 539] on button "button" at bounding box center [134, 546] width 47 height 47
click at [314, 75] on span "undo" at bounding box center [301, 80] width 23 height 27
click at [30, 548] on button "button" at bounding box center [29, 546] width 47 height 47
click at [124, 558] on button "button" at bounding box center [134, 546] width 47 height 47
drag, startPoint x: 27, startPoint y: 539, endPoint x: 57, endPoint y: 528, distance: 32.0
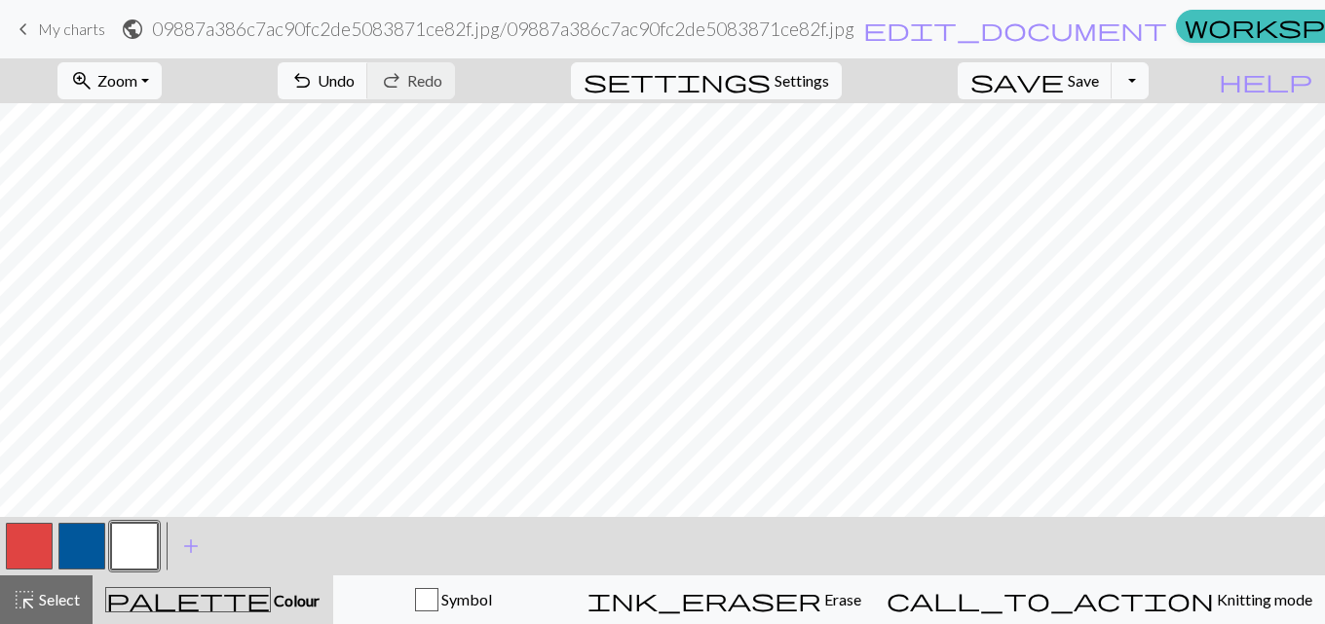
click at [29, 539] on button "button" at bounding box center [29, 546] width 47 height 47
click at [148, 544] on button "button" at bounding box center [134, 546] width 47 height 47
click at [314, 79] on span "undo" at bounding box center [301, 80] width 23 height 27
click at [355, 77] on span "Undo" at bounding box center [336, 80] width 37 height 19
click at [21, 534] on button "button" at bounding box center [29, 546] width 47 height 47
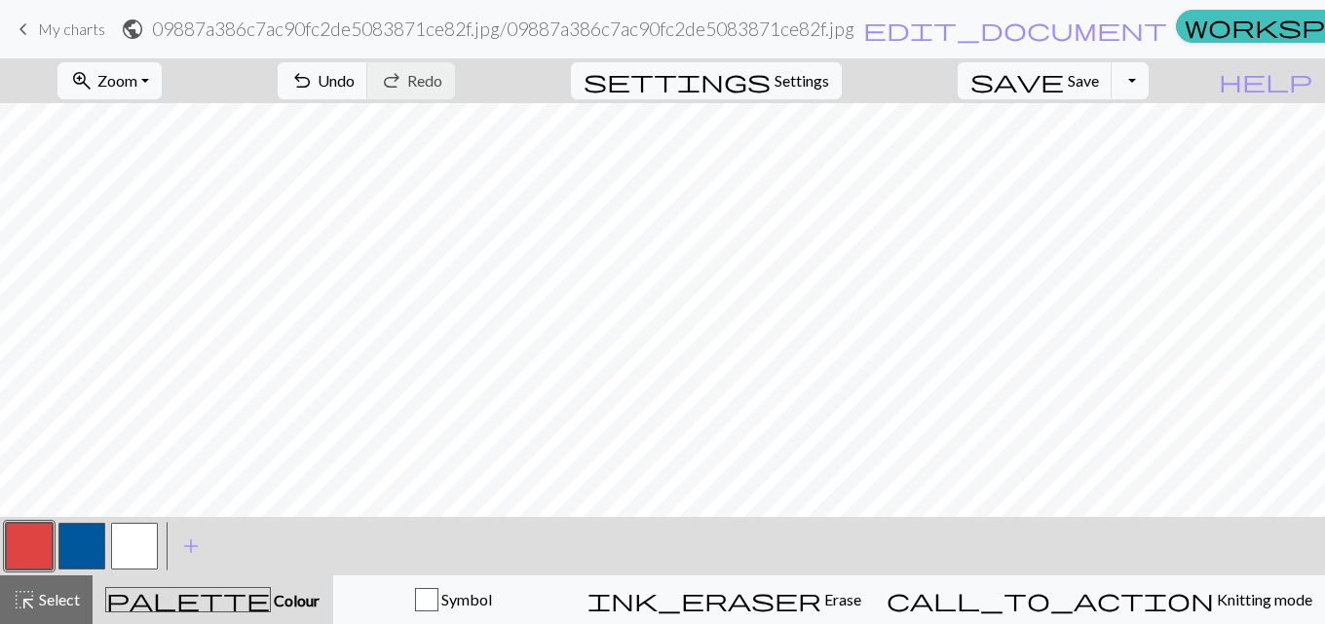
click at [120, 547] on button "button" at bounding box center [134, 546] width 47 height 47
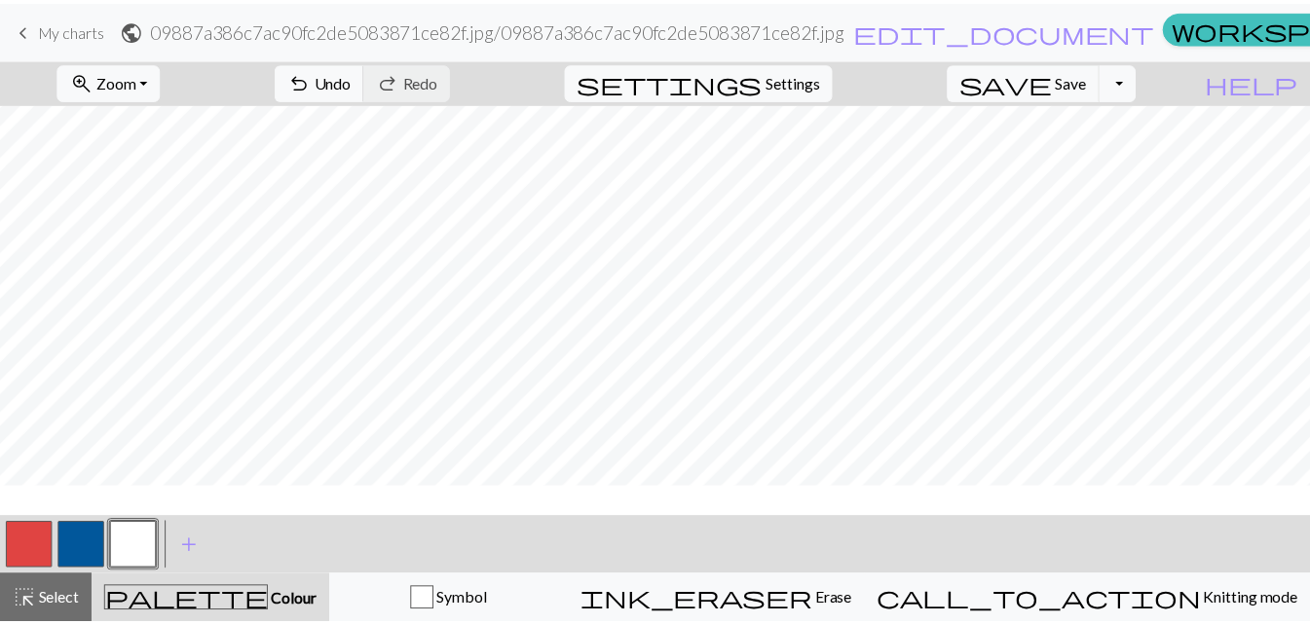
scroll to position [13, 0]
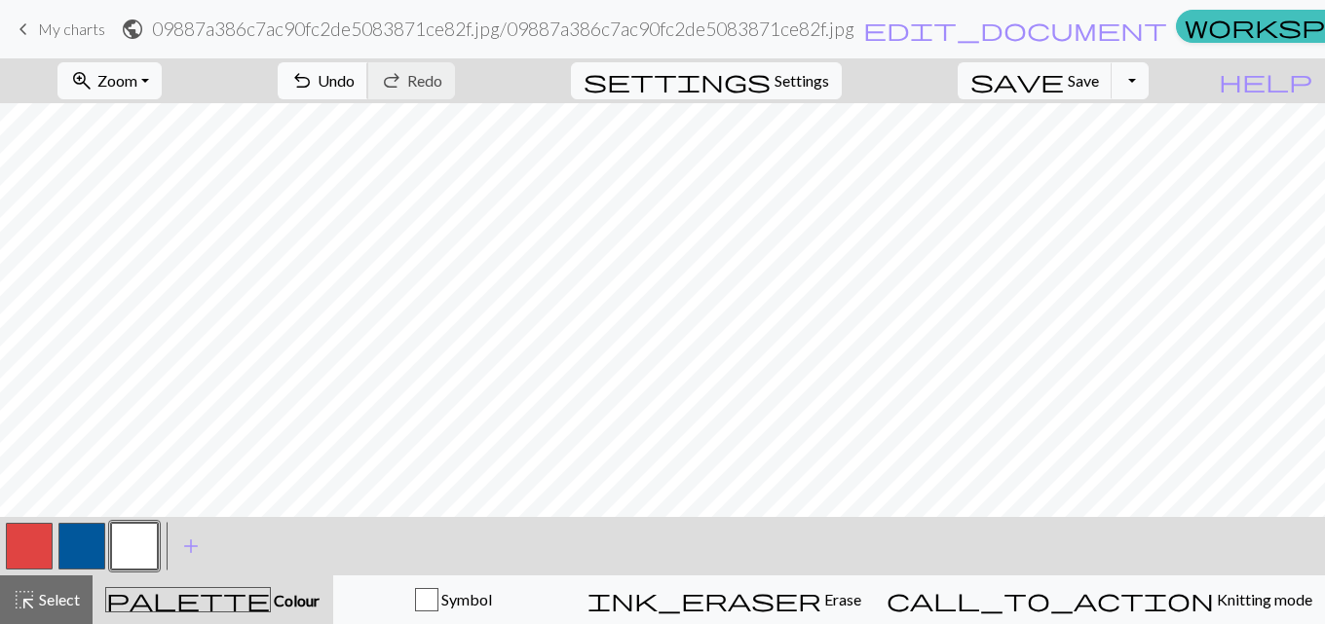
click at [355, 87] on span "Undo" at bounding box center [336, 80] width 37 height 19
click at [1107, 70] on button "save Save Save" at bounding box center [1034, 80] width 155 height 37
click at [1107, 76] on div "Chart saved" at bounding box center [662, 38] width 1325 height 77
click at [61, 21] on span "My charts" at bounding box center [71, 28] width 67 height 19
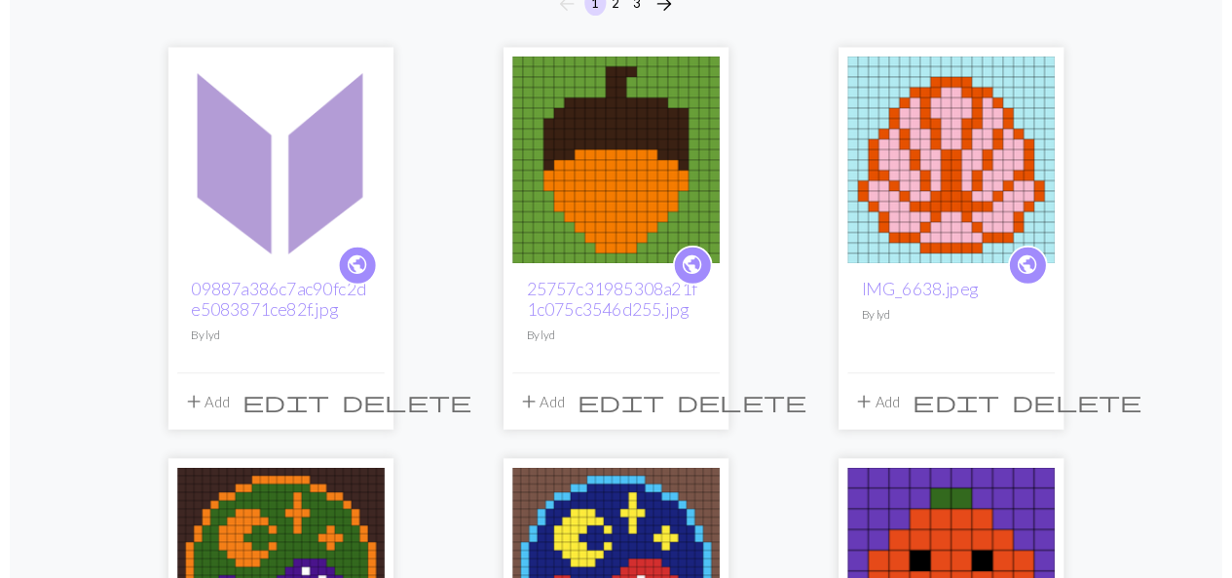
scroll to position [204, 0]
